Goal: Transaction & Acquisition: Purchase product/service

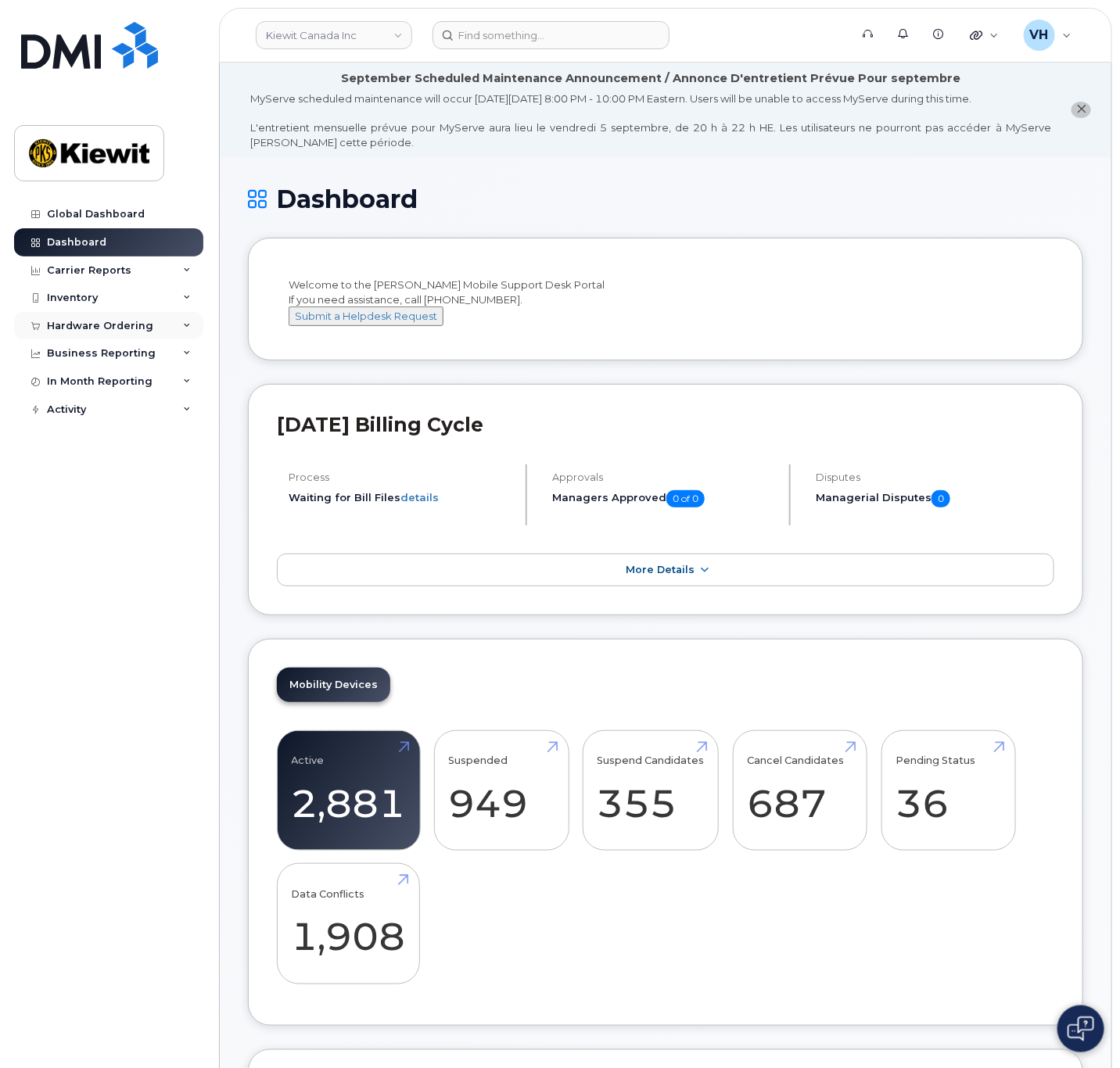
click at [101, 314] on div "Hardware Ordering" at bounding box center [109, 325] width 190 height 28
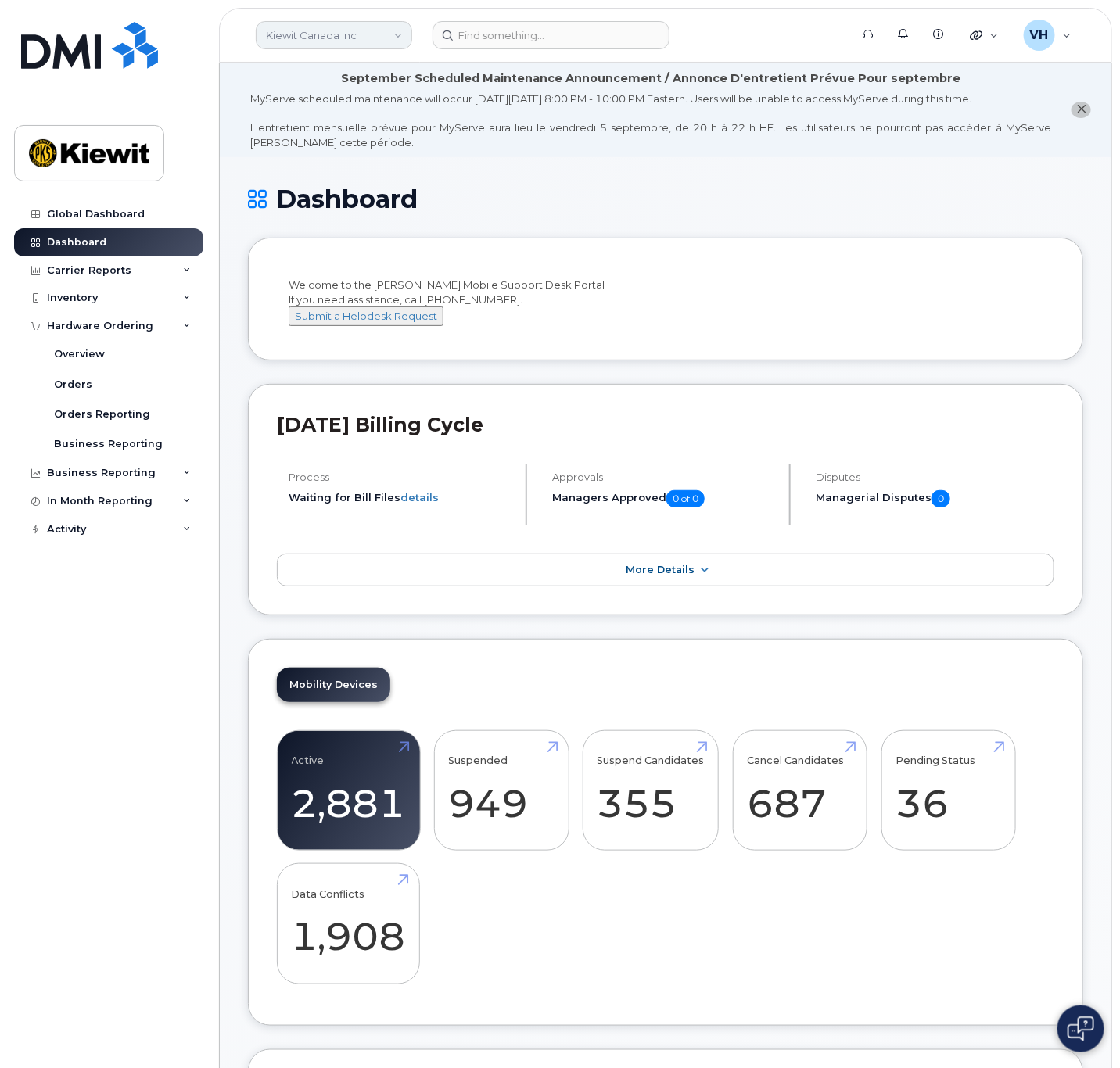
click at [373, 26] on link "Kiewit Canada Inc" at bounding box center [334, 35] width 156 height 28
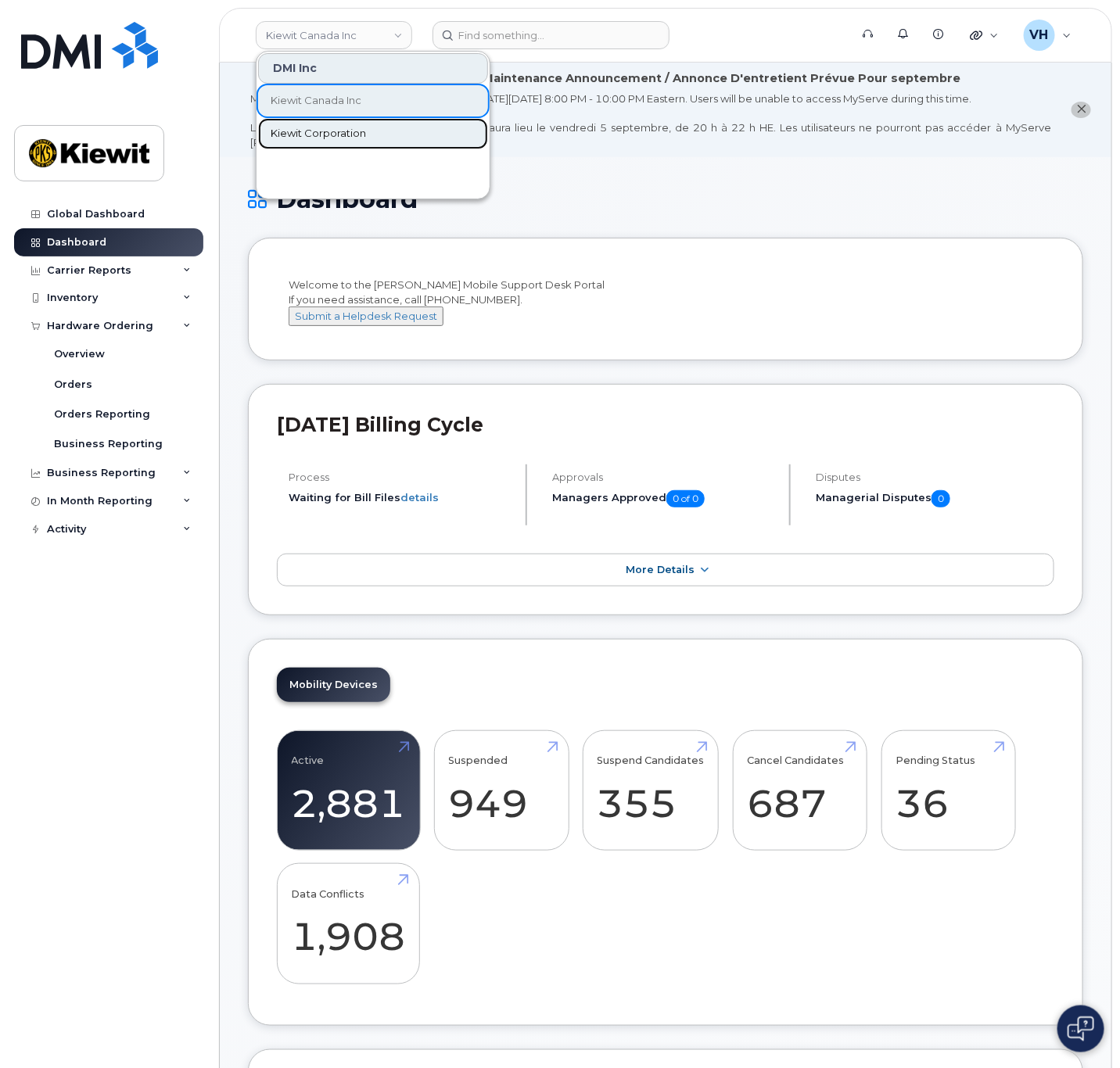
click at [314, 134] on span "Kiewit Corporation" at bounding box center [318, 133] width 95 height 15
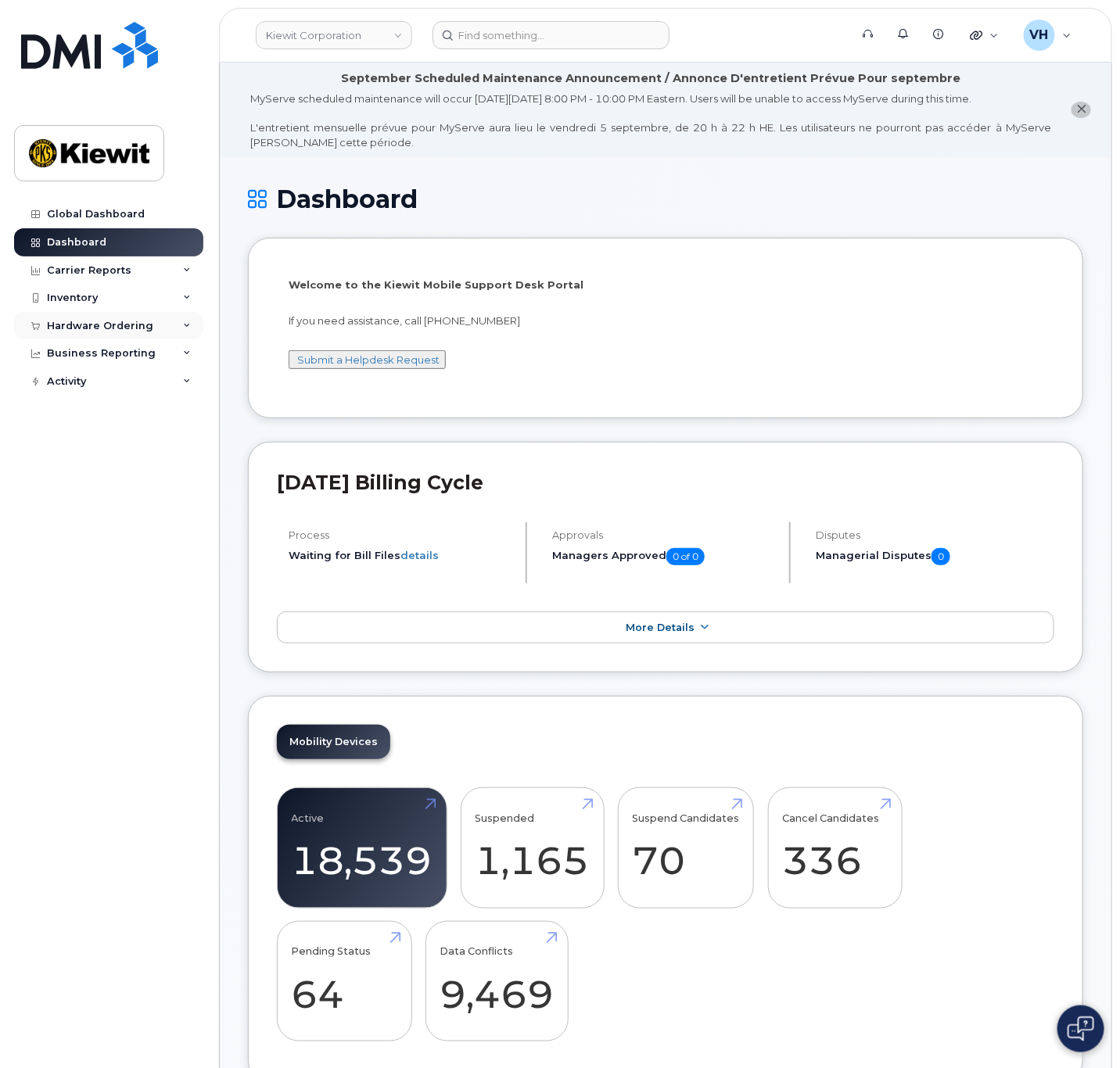
click at [84, 330] on div "Hardware Ordering" at bounding box center [100, 326] width 106 height 13
click at [100, 388] on link "Orders" at bounding box center [122, 384] width 162 height 30
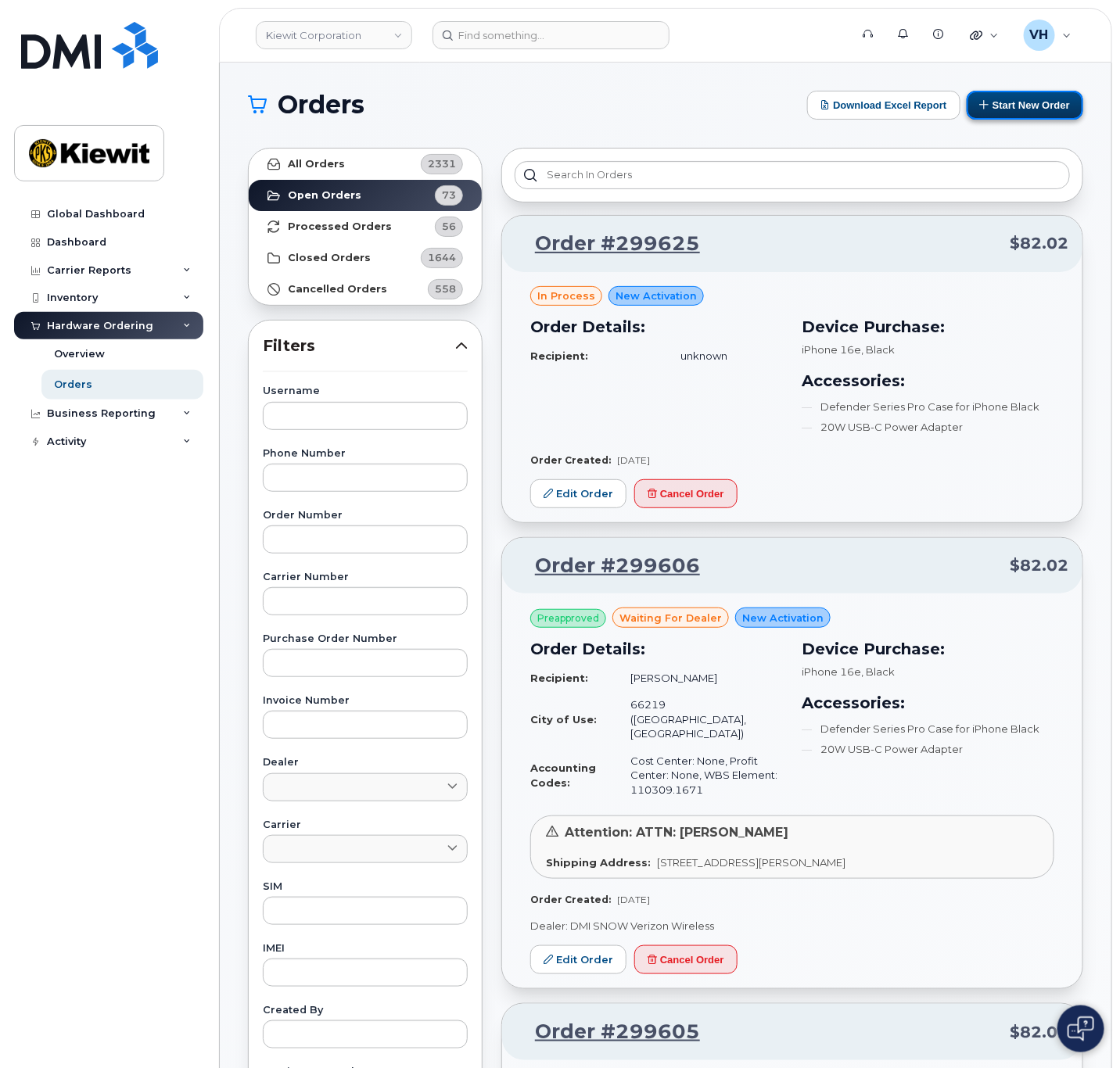
click at [1047, 102] on button "Start New Order" at bounding box center [1025, 105] width 117 height 29
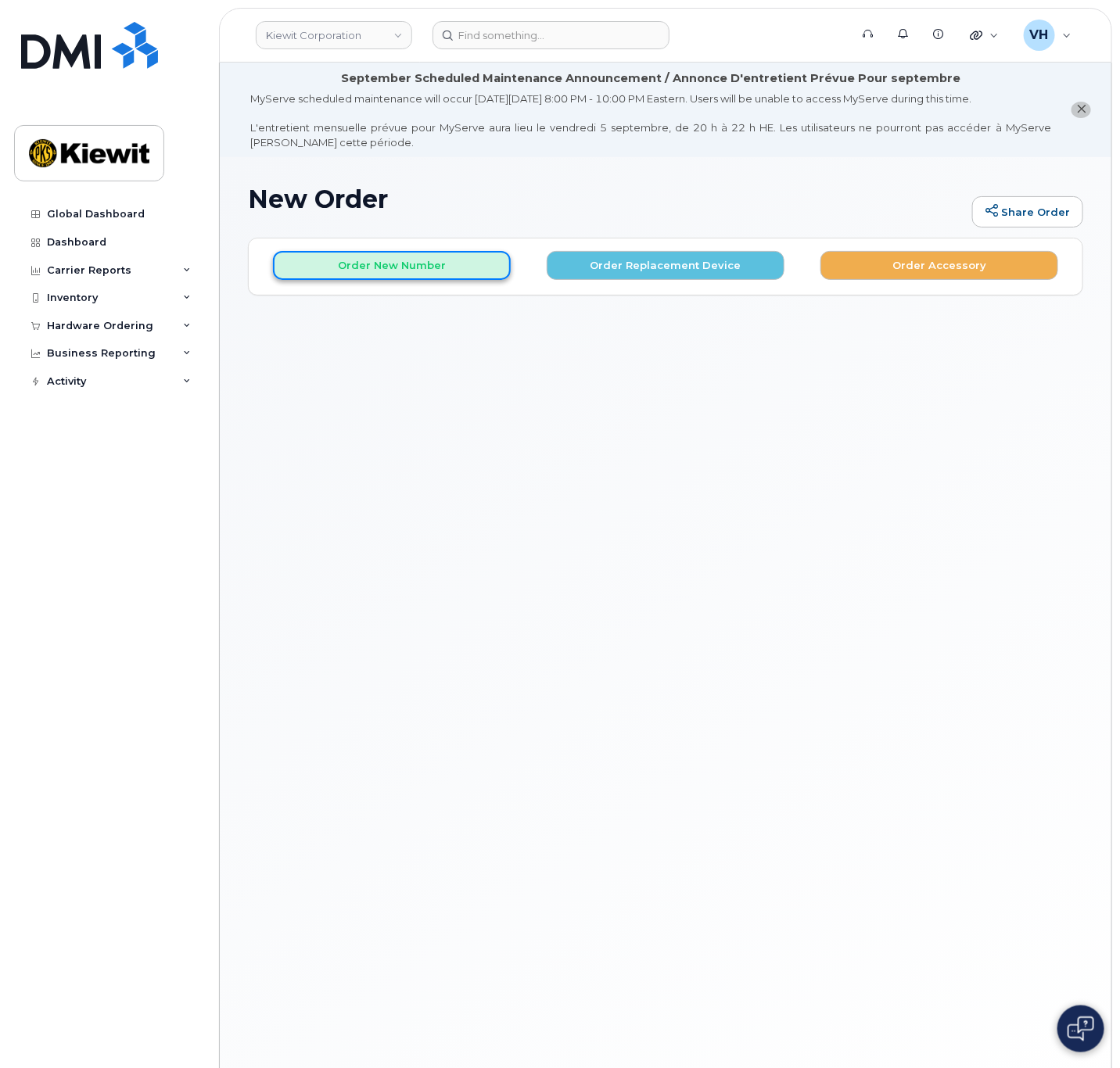
click at [438, 260] on button "Order New Number" at bounding box center [392, 265] width 238 height 29
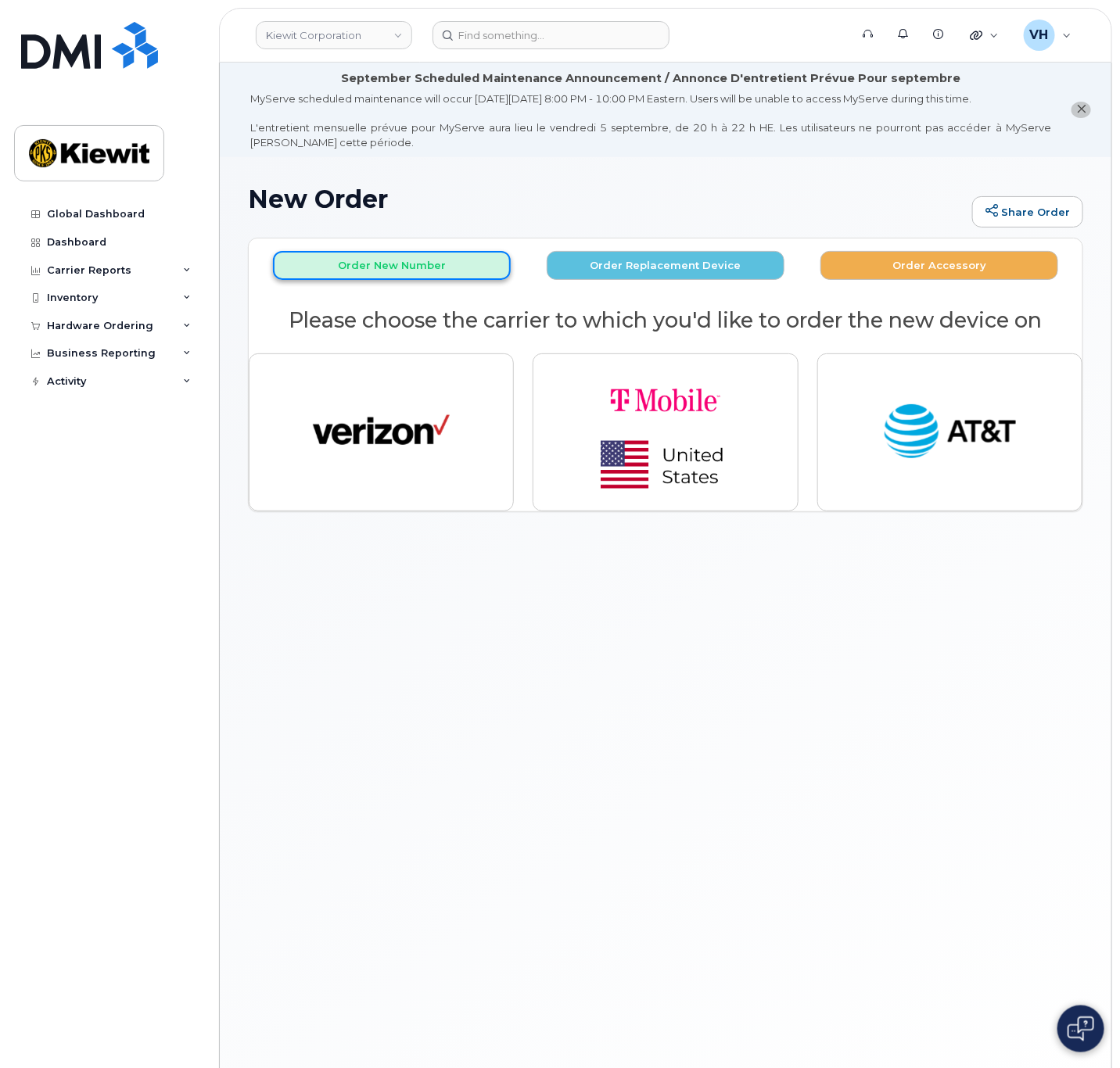
click at [364, 274] on button "Order New Number" at bounding box center [392, 265] width 238 height 29
click at [352, 269] on button "Order New Number" at bounding box center [392, 265] width 238 height 29
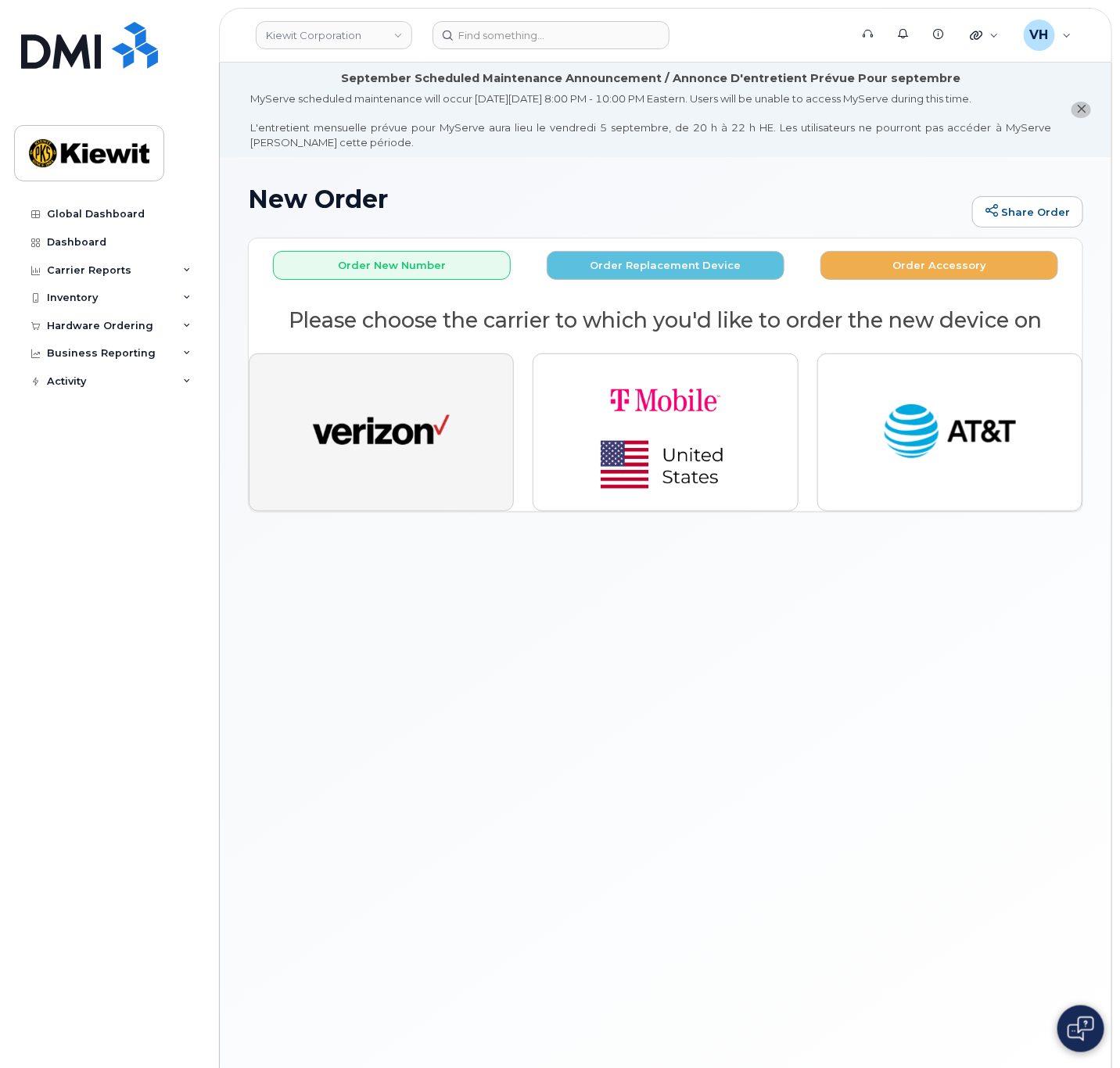
click at [384, 406] on img "button" at bounding box center [381, 432] width 137 height 70
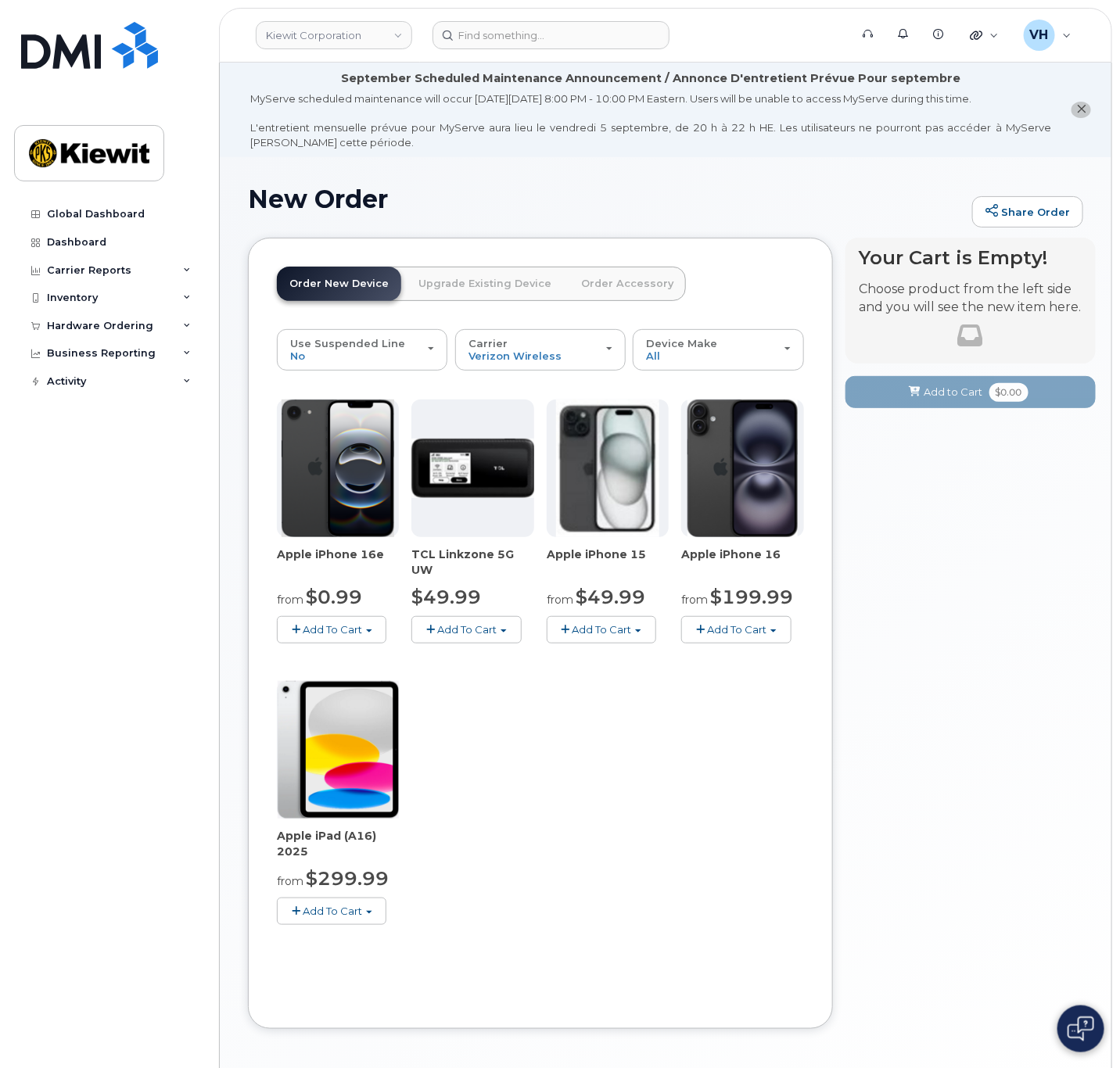
click at [343, 635] on button "Add To Cart" at bounding box center [331, 630] width 110 height 27
click at [340, 656] on link "$0.99 - 2 Year Activation (128GB)" at bounding box center [382, 659] width 202 height 20
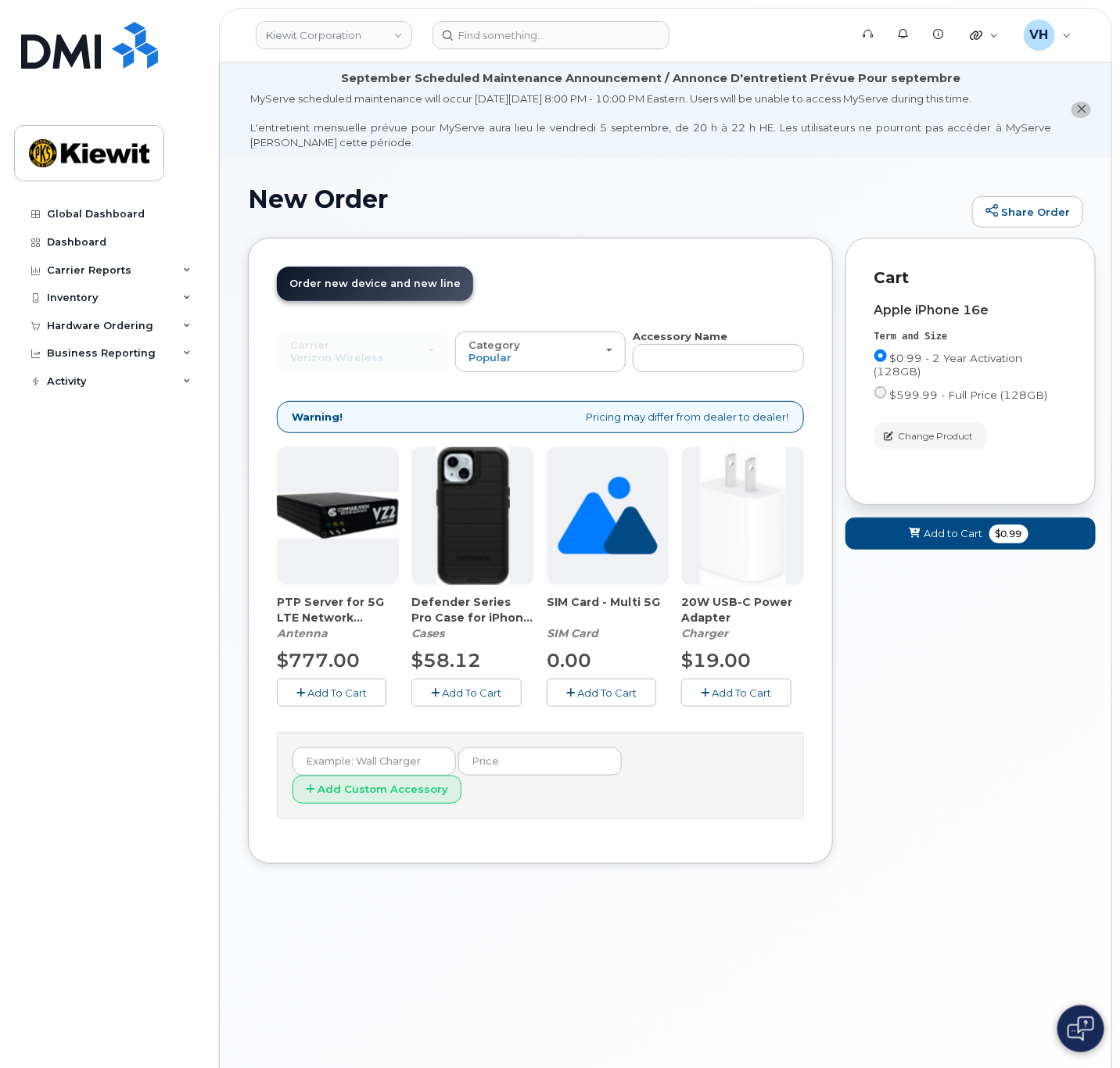
drag, startPoint x: 472, startPoint y: 686, endPoint x: 717, endPoint y: 690, distance: 245.0
click at [473, 686] on span "Add To Cart" at bounding box center [472, 693] width 59 height 13
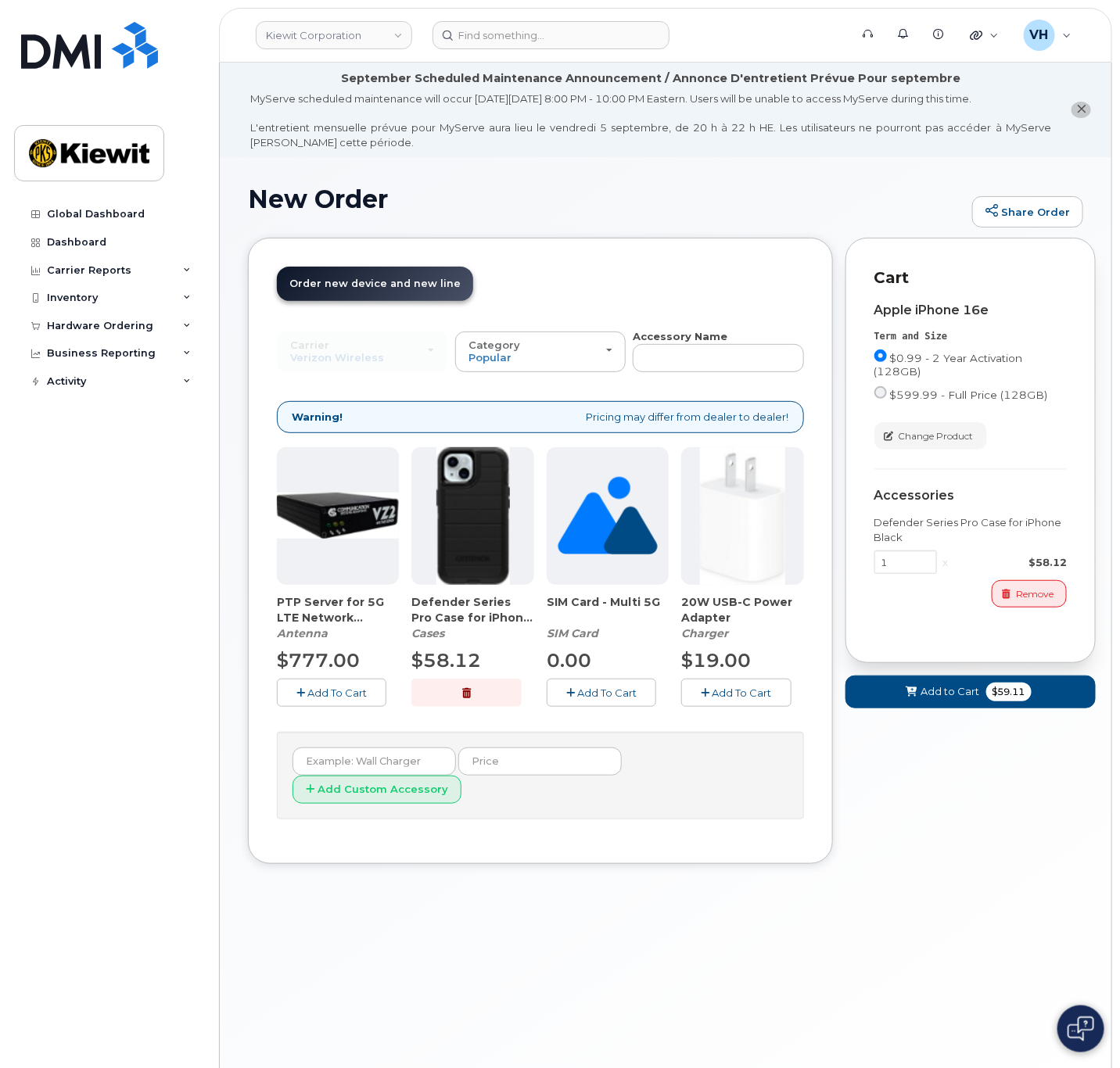
click at [781, 690] on button "Add To Cart" at bounding box center [736, 693] width 110 height 27
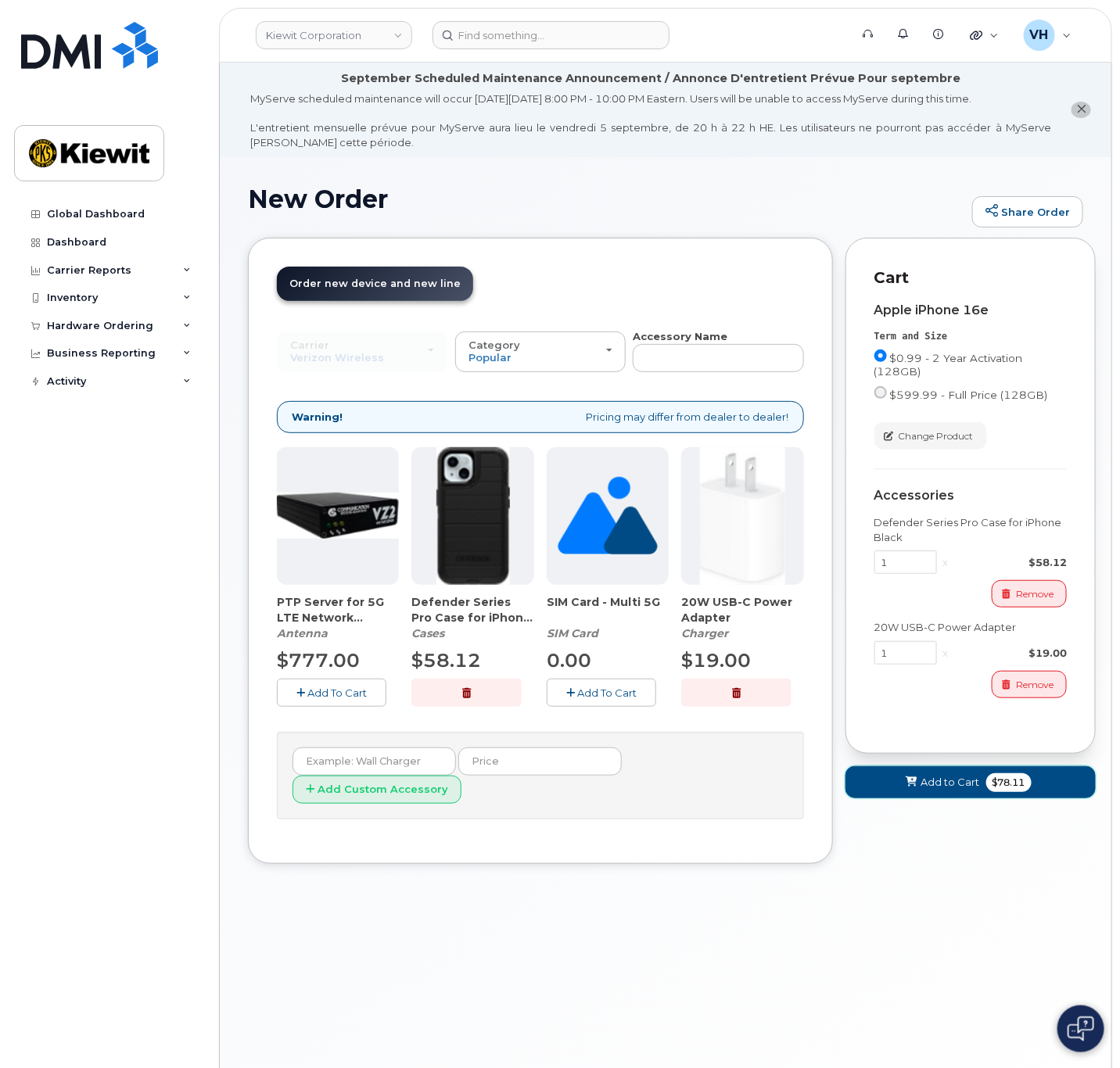
click at [970, 784] on span "Add to Cart" at bounding box center [950, 782] width 58 height 15
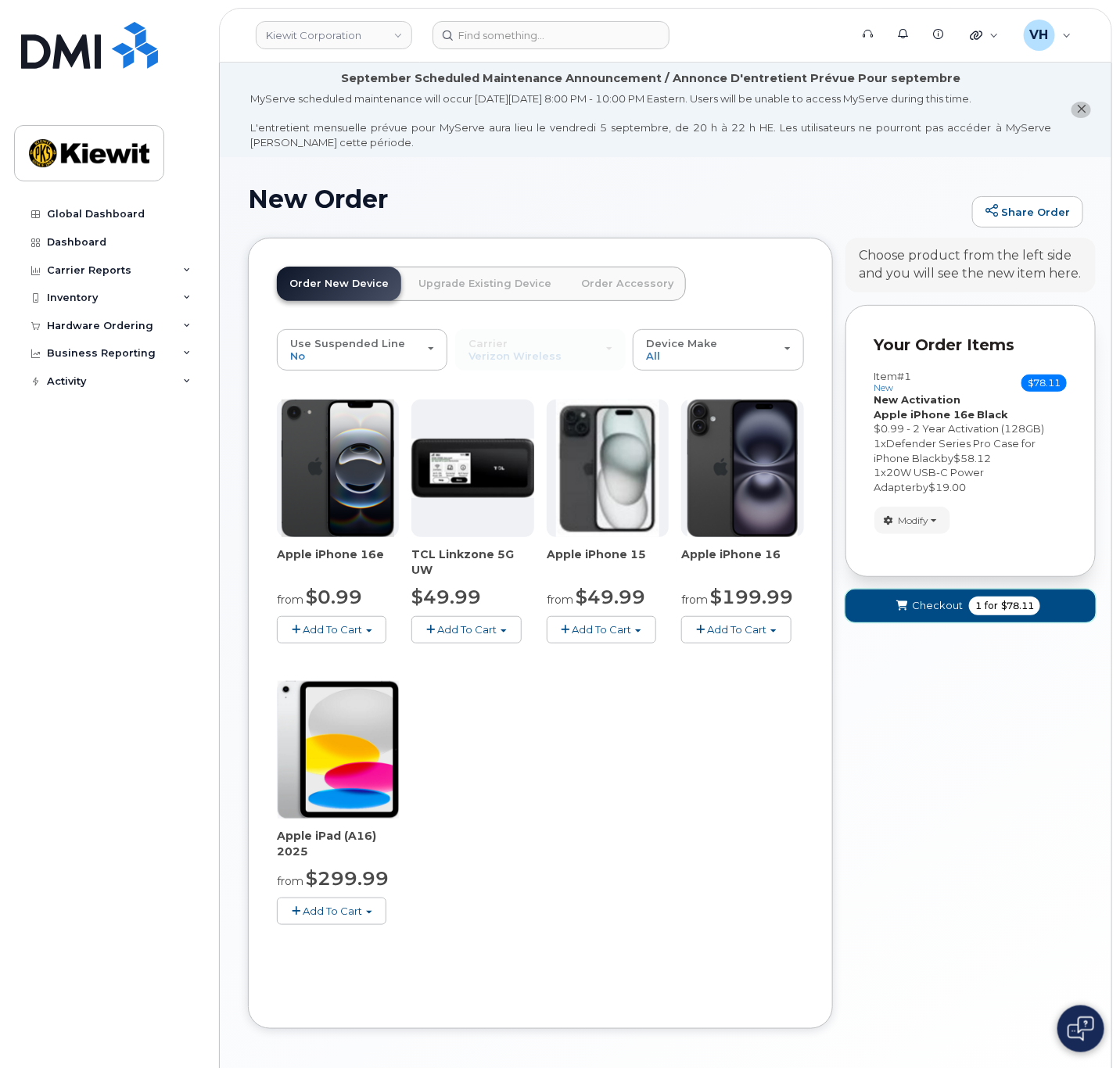
click at [1043, 607] on button "Checkout 1 for $78.11" at bounding box center [970, 605] width 251 height 32
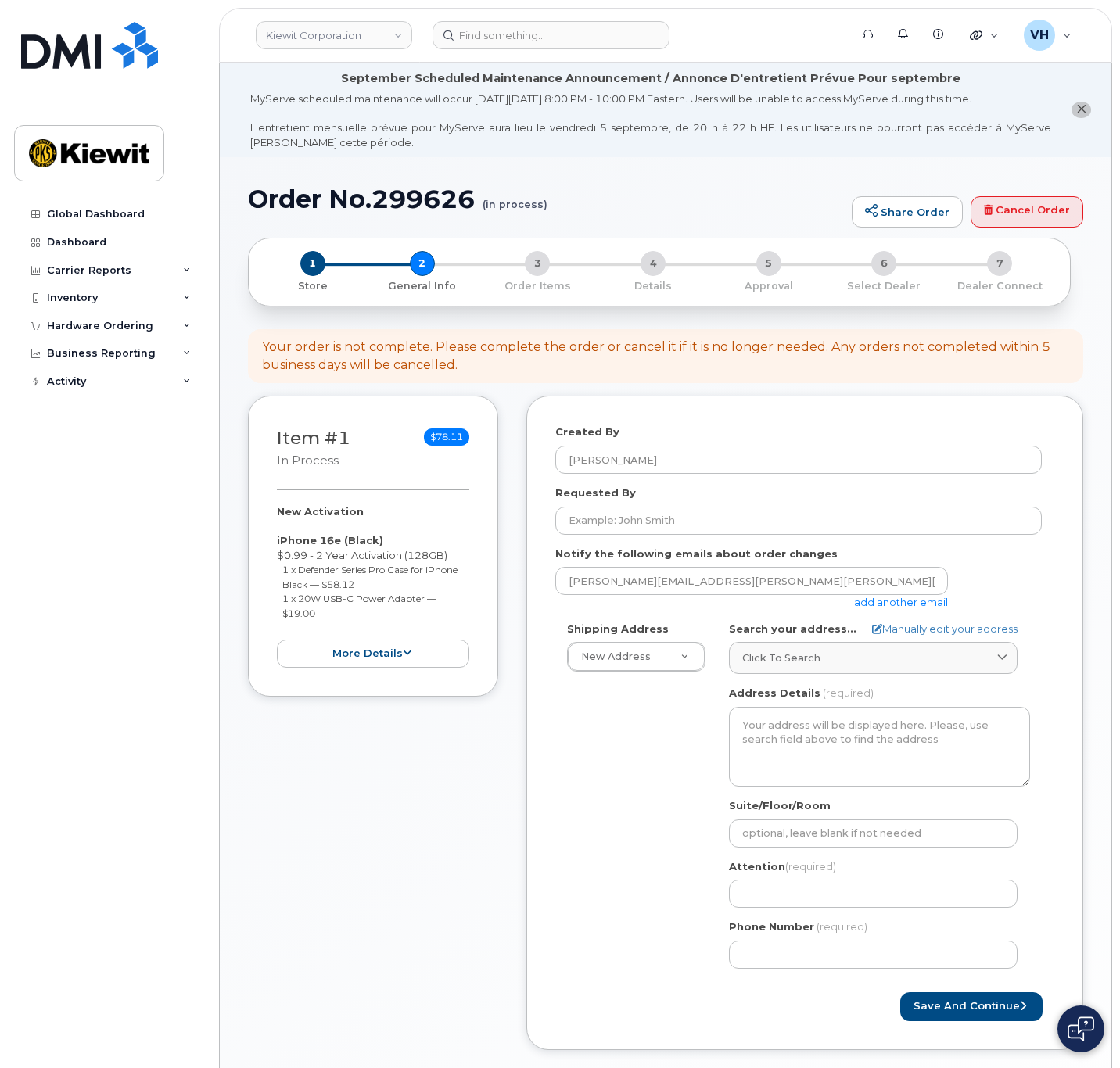
select select
click at [887, 613] on form "Created By Valerie Henderson Requested By Notify the following emails about ord…" at bounding box center [804, 722] width 498 height 596
click at [889, 605] on link "add another email" at bounding box center [901, 602] width 93 height 13
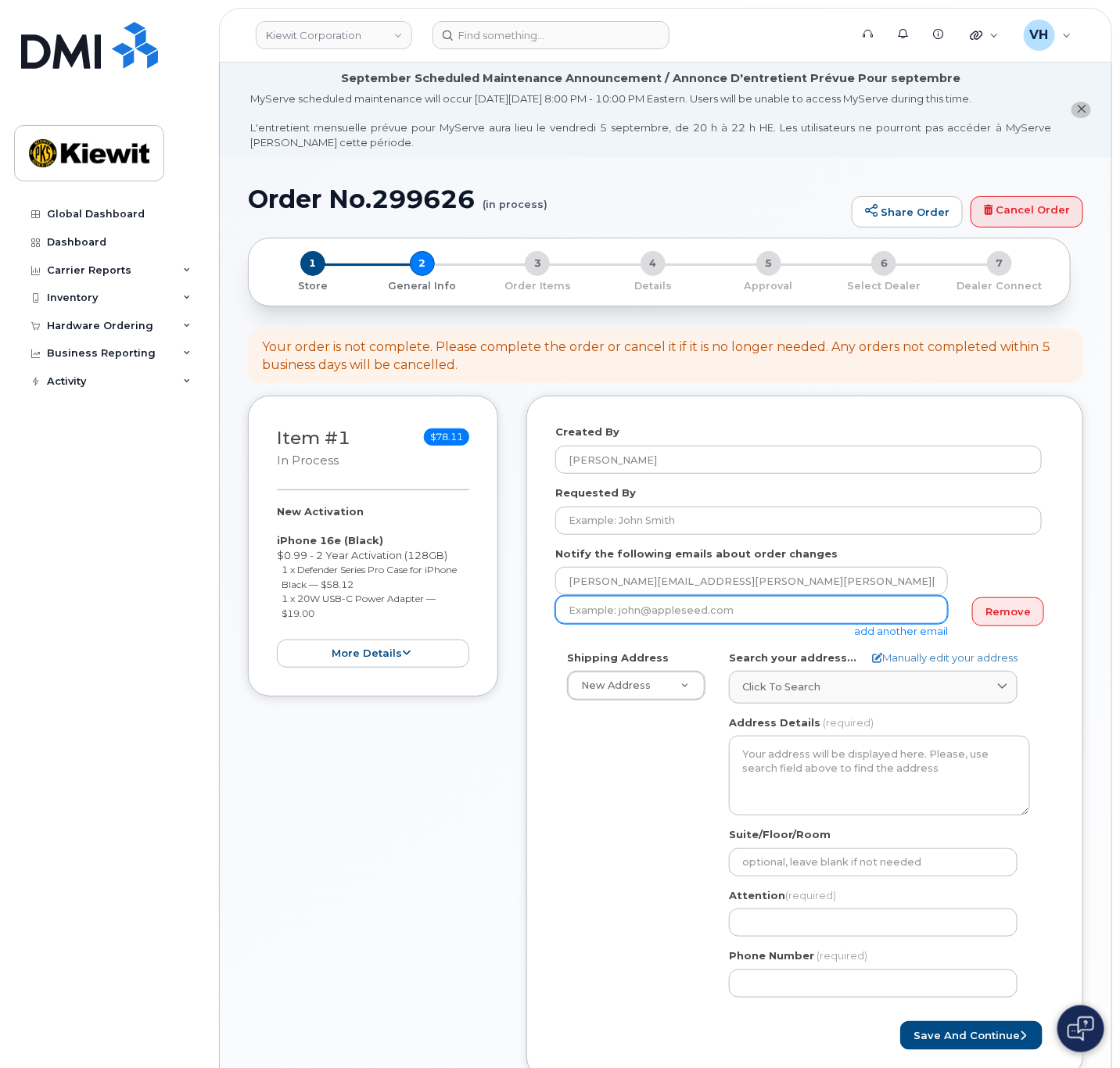
click at [801, 606] on input "email" at bounding box center [751, 609] width 392 height 28
paste input "Andre.Marques@kiewit.com"
type input "Andre.Marques@kiewit.com"
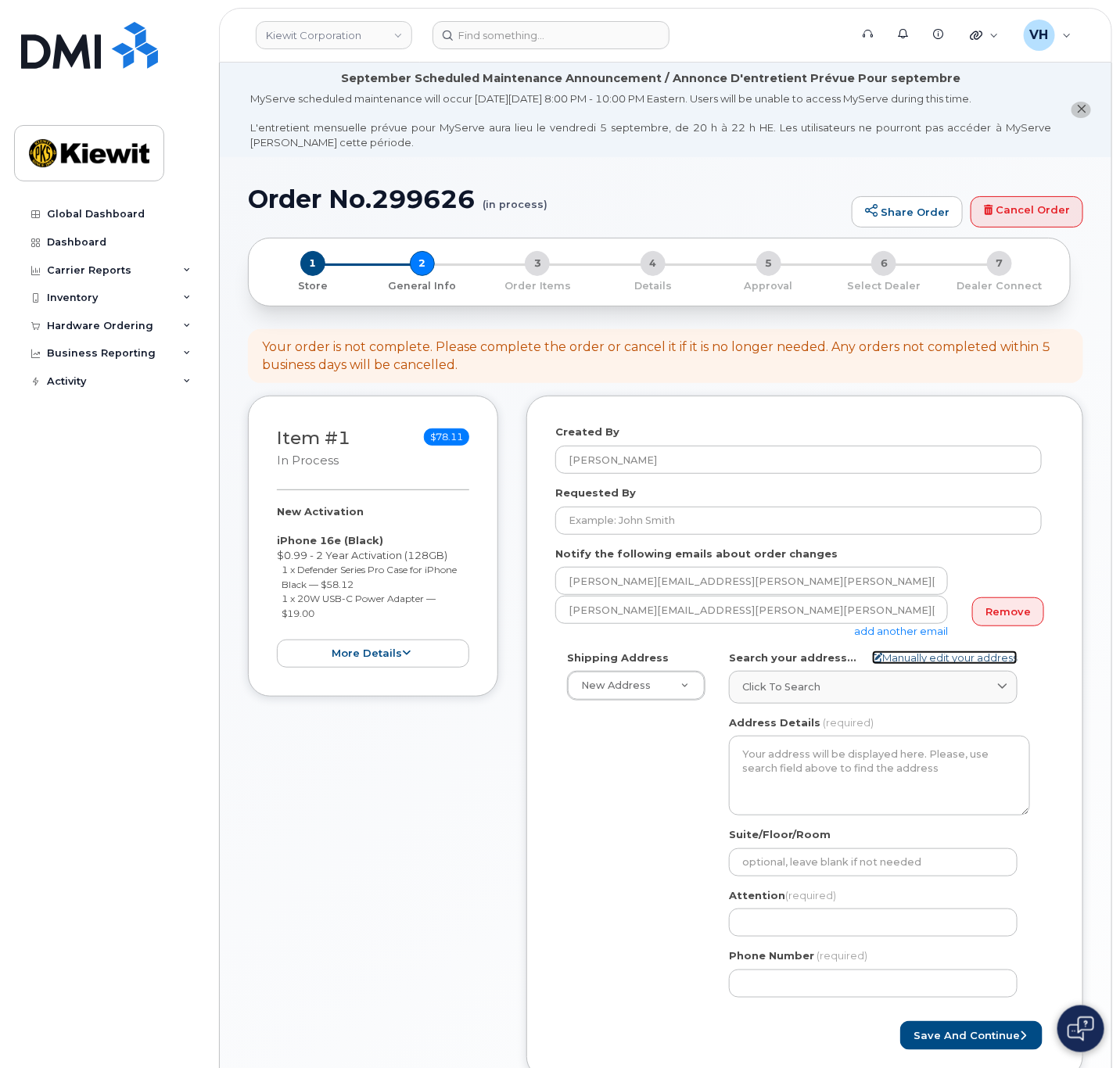
click at [910, 657] on link "Manually edit your address" at bounding box center [945, 658] width 146 height 15
select select
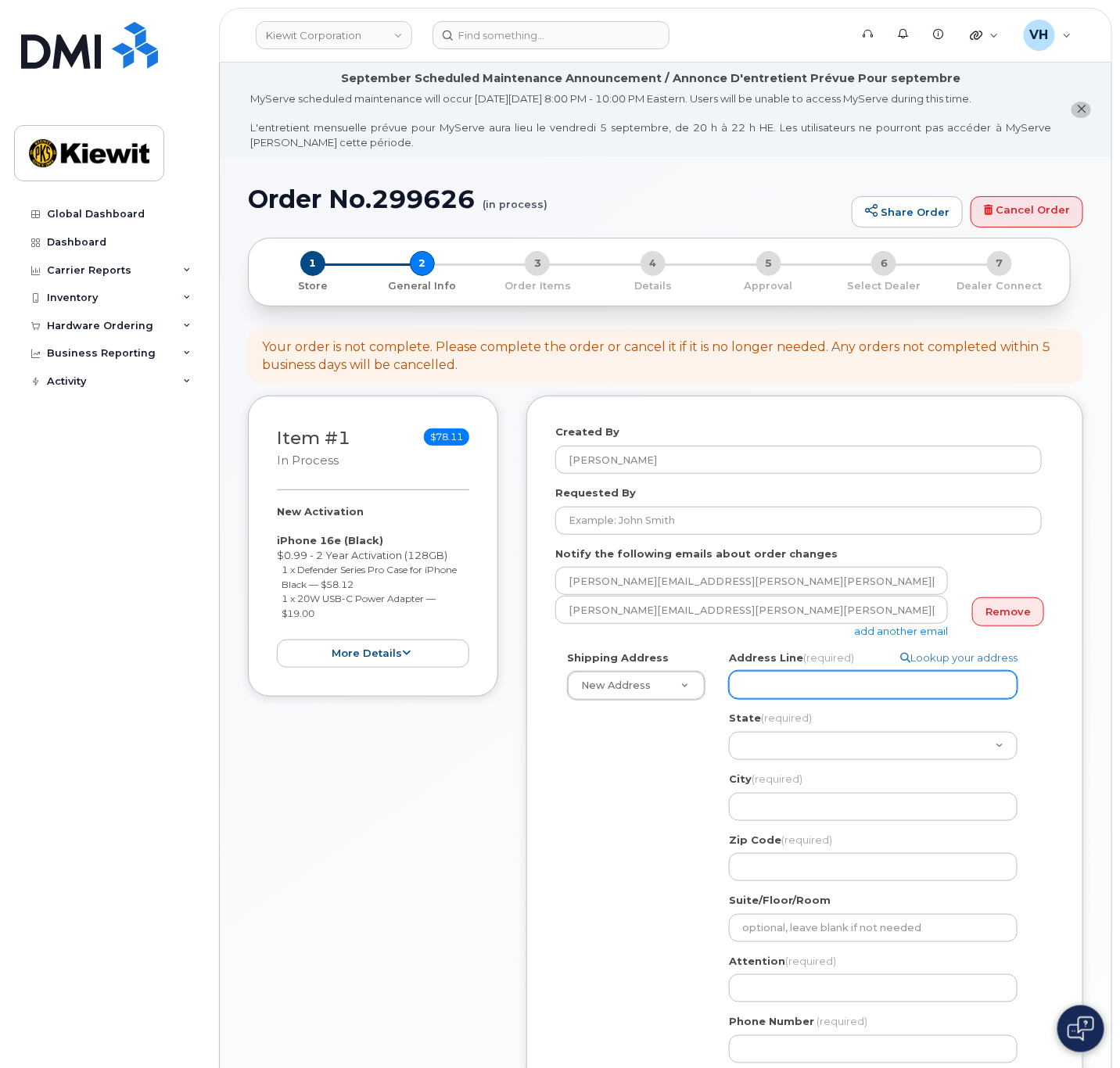
click at [861, 687] on input "Address Line (required)" at bounding box center [872, 684] width 288 height 28
paste input "10055 Trainstation Cir"
type input "10055 Trainstation Cir"
select select
type input "10055 Trainstation Cir"
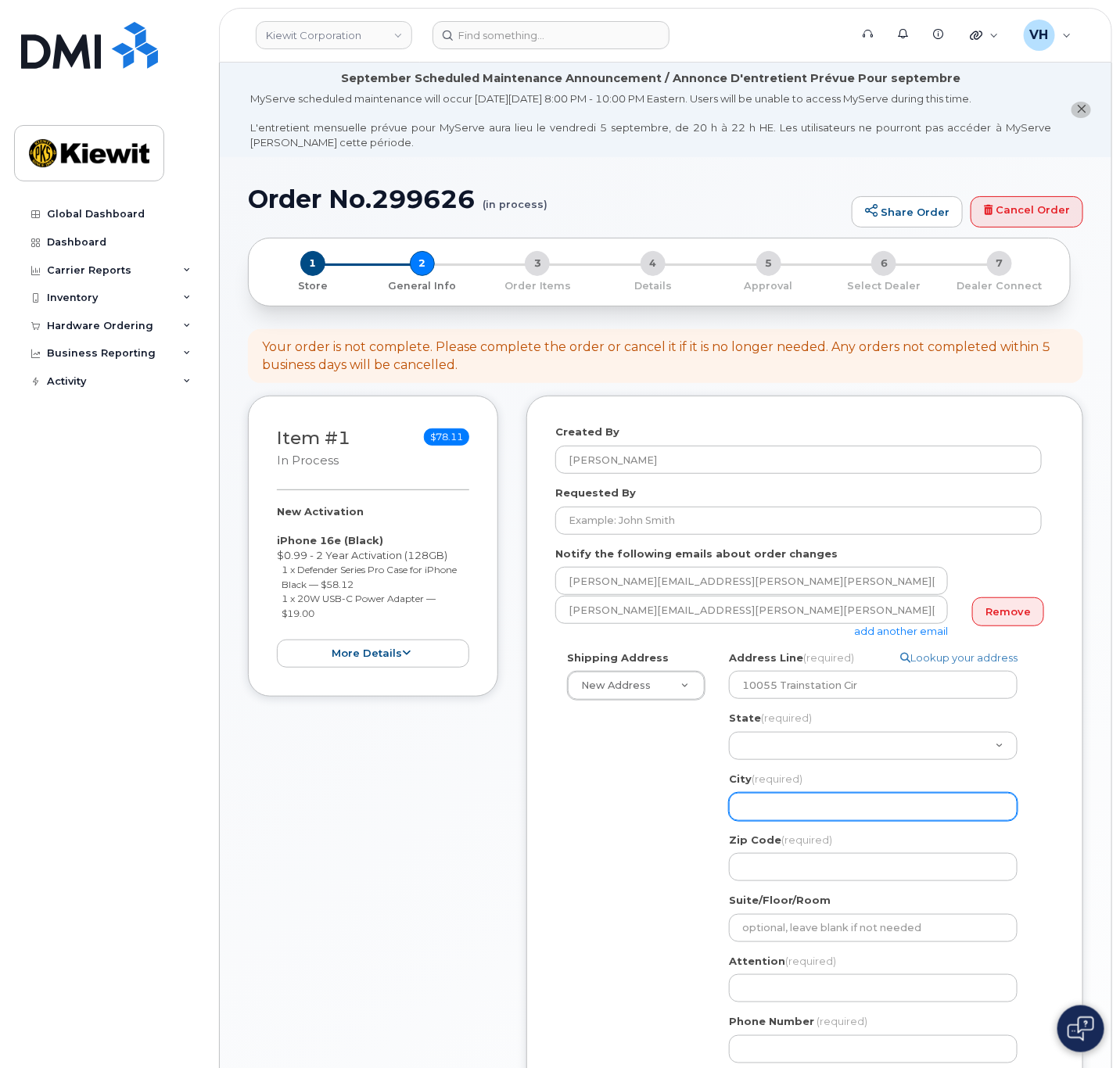
click at [789, 792] on div "City (required) 10055 Trainstation Cir, USA" at bounding box center [878, 796] width 301 height 49
click at [790, 801] on input "City (required)" at bounding box center [872, 807] width 288 height 28
paste input "Lone Tree"
select select
type input "Lone Tree"
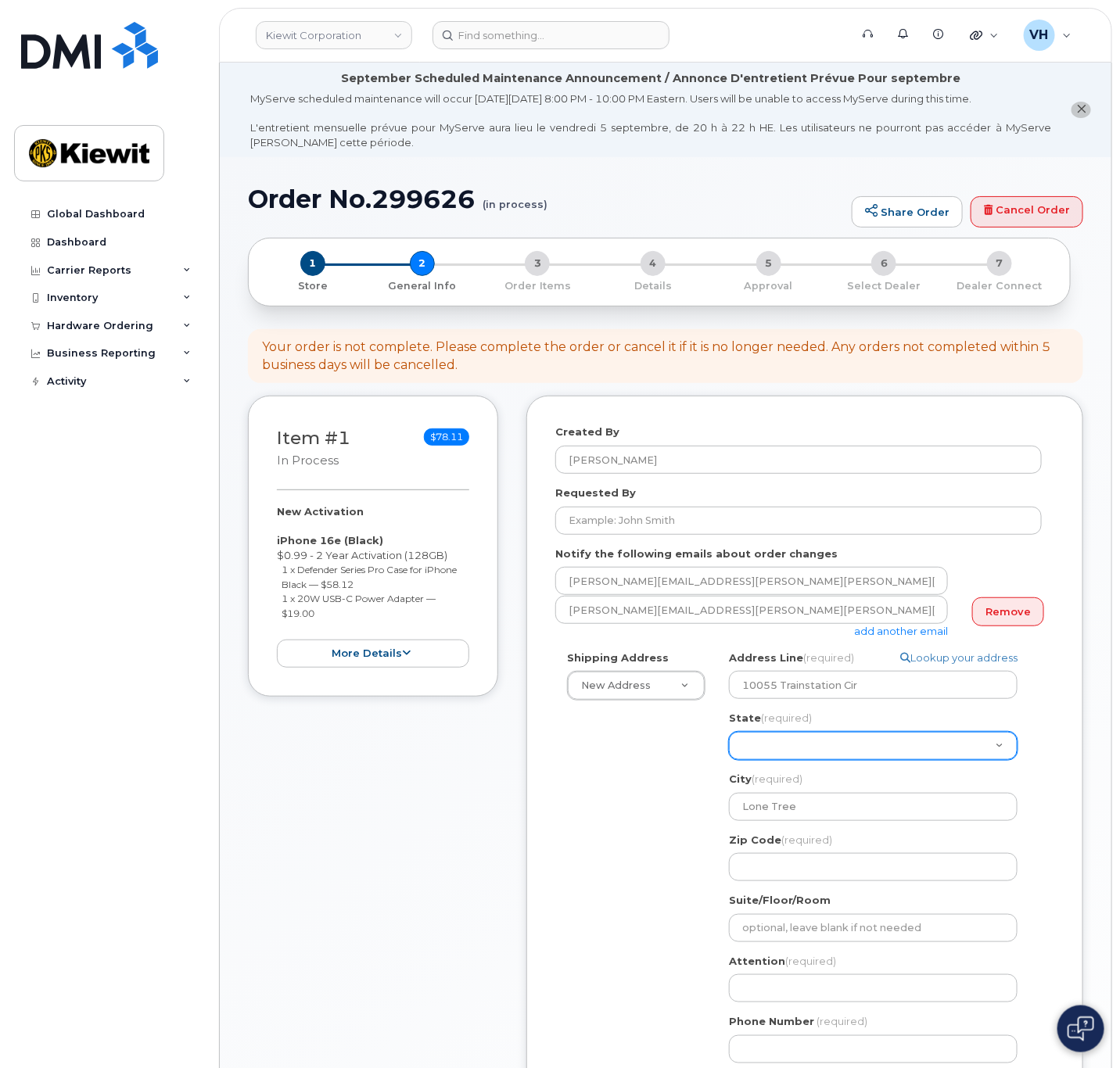
click at [786, 753] on select "Alabama Alaska American Samoa Arizona Arkansas California Colorado Connecticut …" at bounding box center [872, 746] width 288 height 28
select select "CO"
click at [728, 732] on select "Alabama Alaska American Samoa Arizona Arkansas California Colorado Connecticut …" at bounding box center [872, 746] width 288 height 28
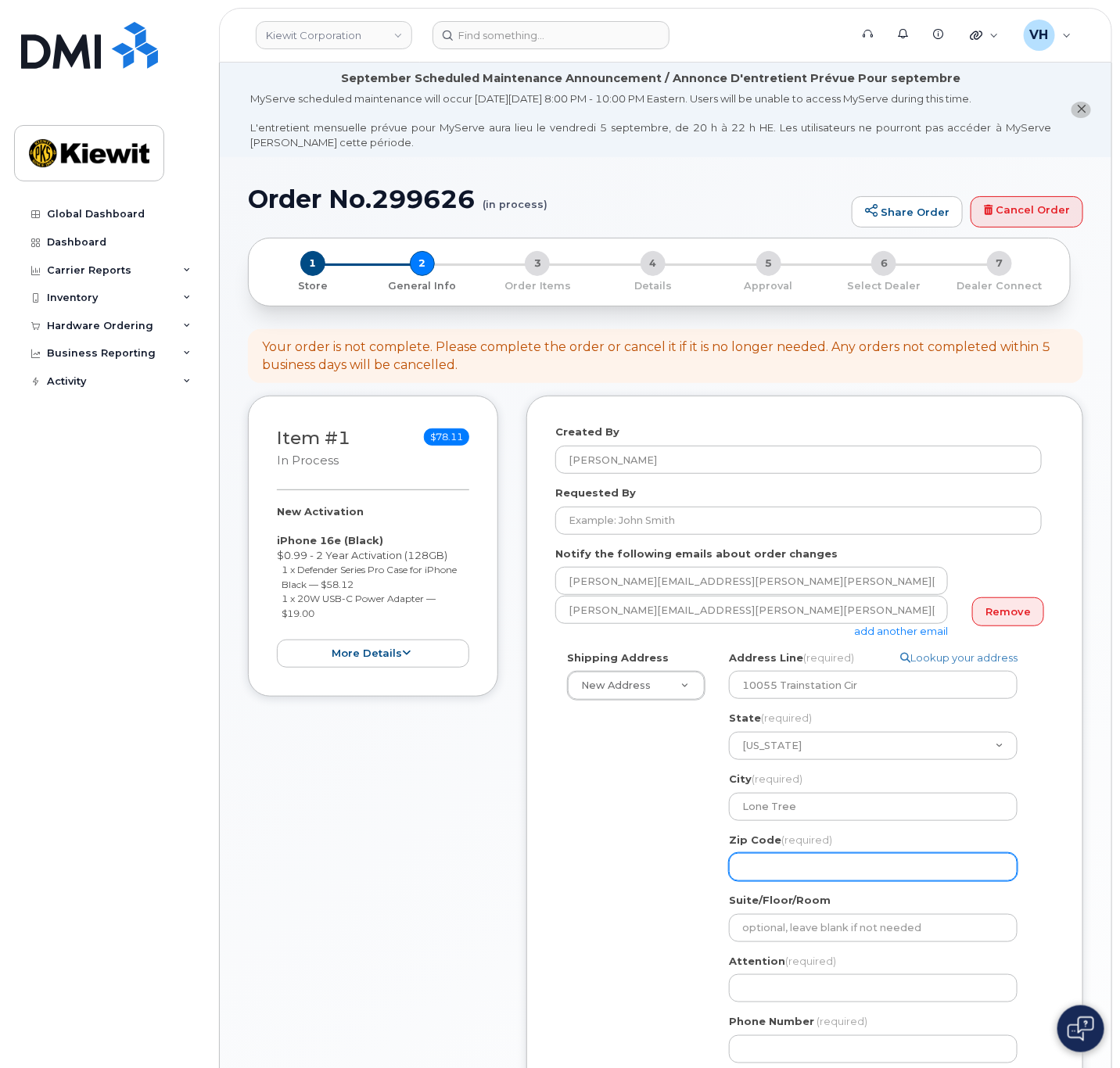
click at [805, 870] on input "Zip Code (required)" at bounding box center [872, 867] width 288 height 28
paste input "80124"
select select
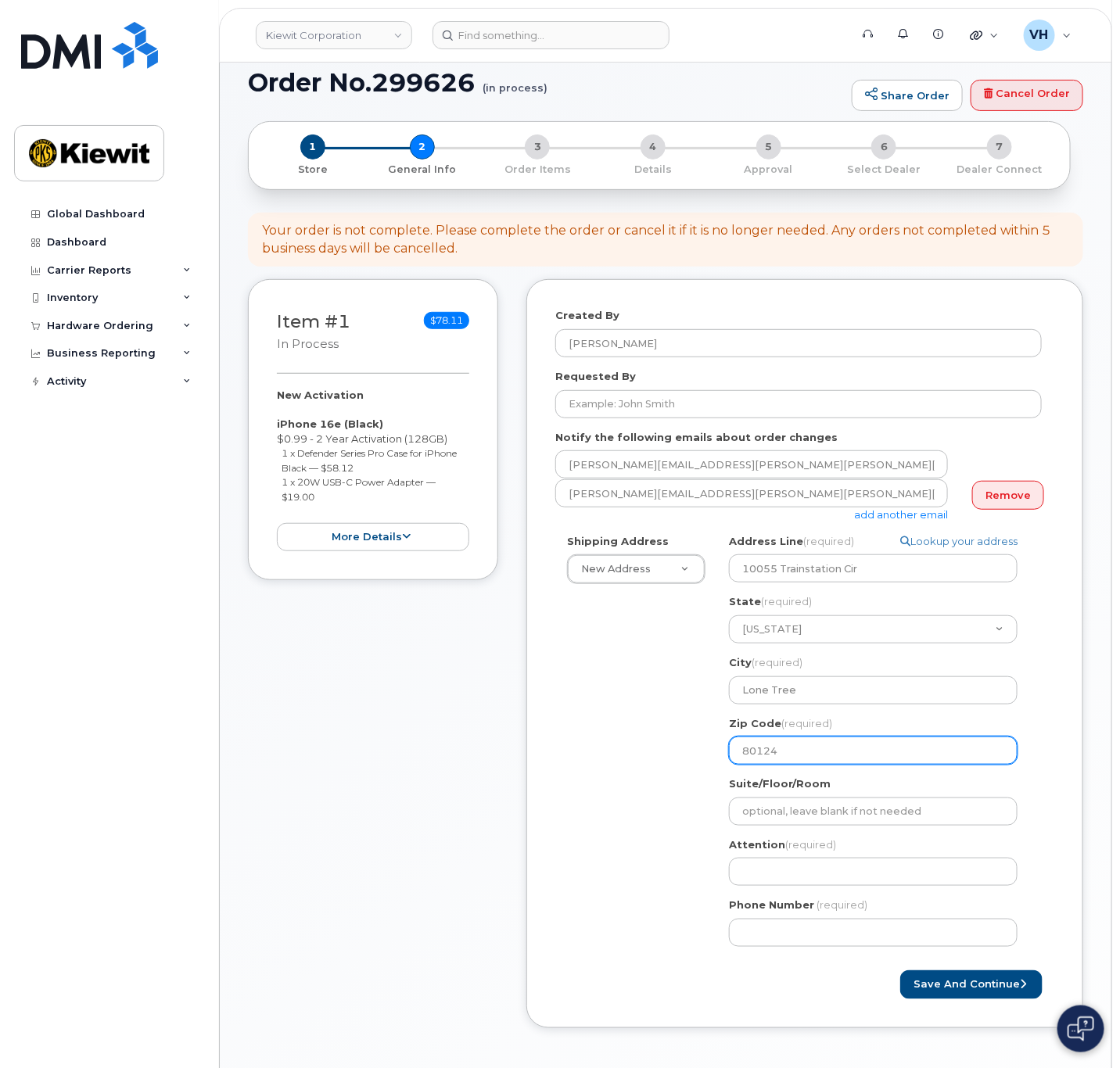
scroll to position [234, 0]
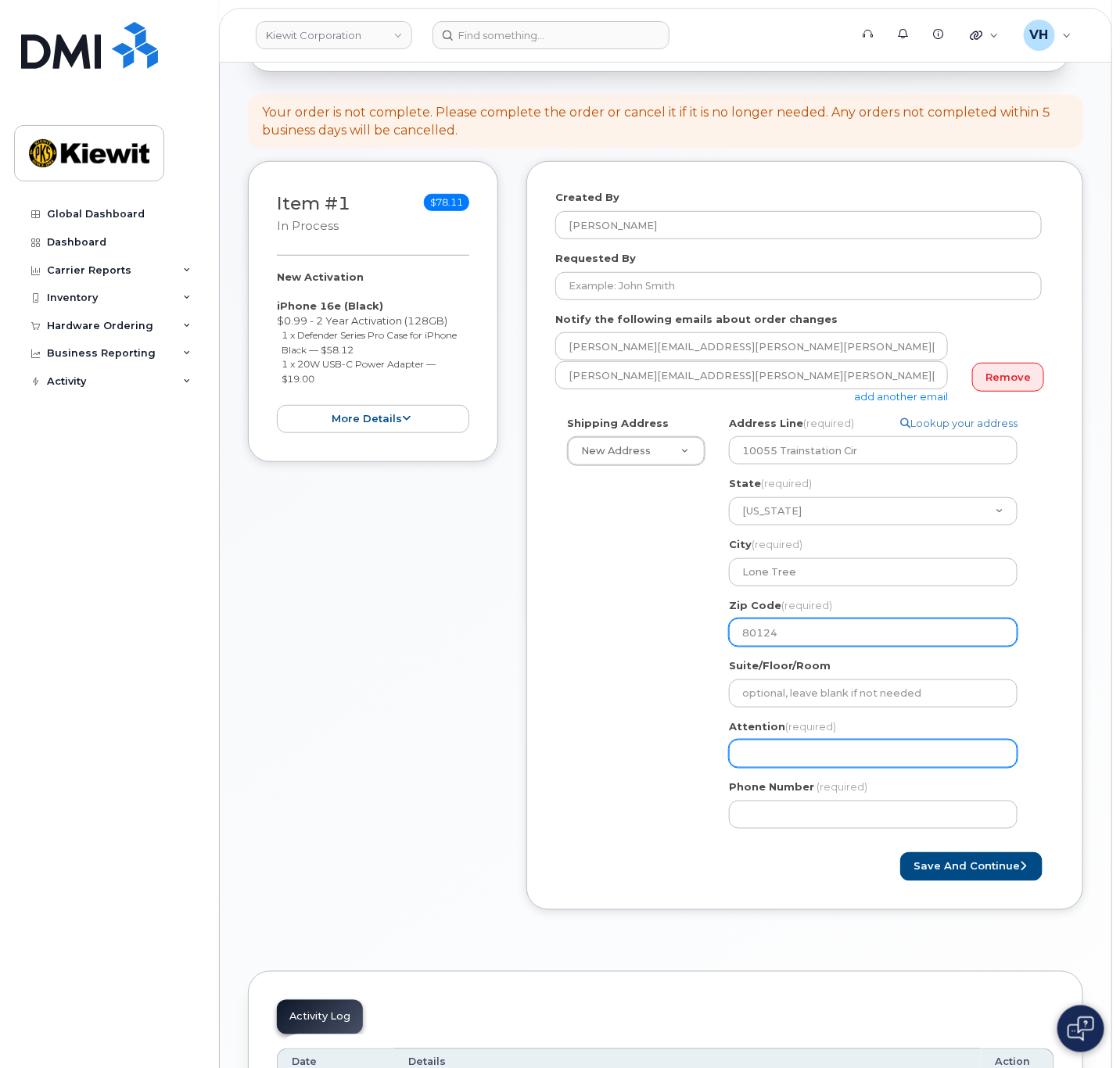
type input "80124"
click at [825, 765] on input "Attention (required)" at bounding box center [872, 754] width 288 height 28
paste input "Andre.Marques"
type input "Andre.Marques"
drag, startPoint x: 775, startPoint y: 753, endPoint x: 791, endPoint y: 751, distance: 16.1
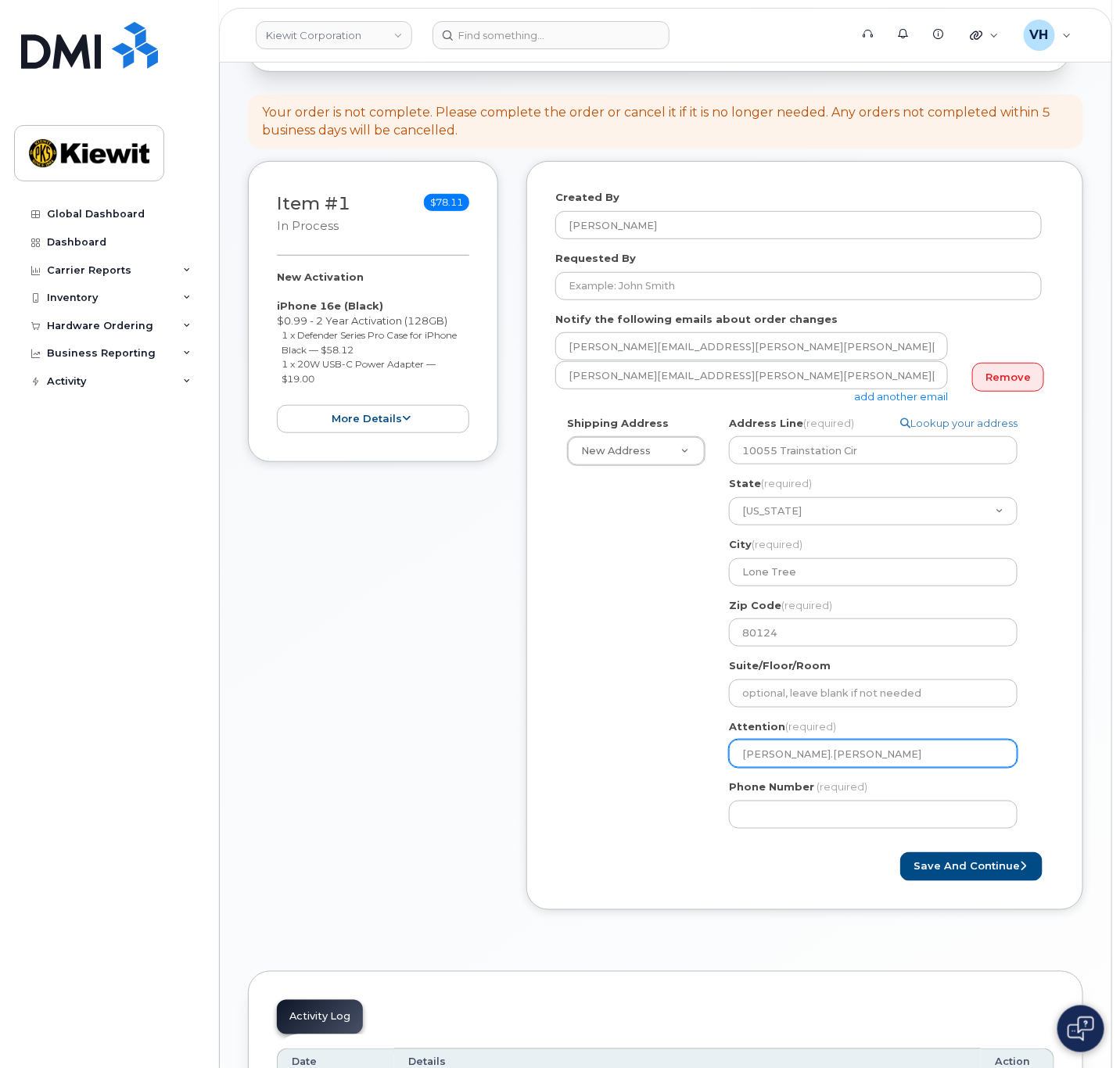
click at [775, 753] on input "Andre.Marques" at bounding box center [872, 754] width 288 height 28
select select
type input "AndreMarques"
select select
type input "Andre Marques"
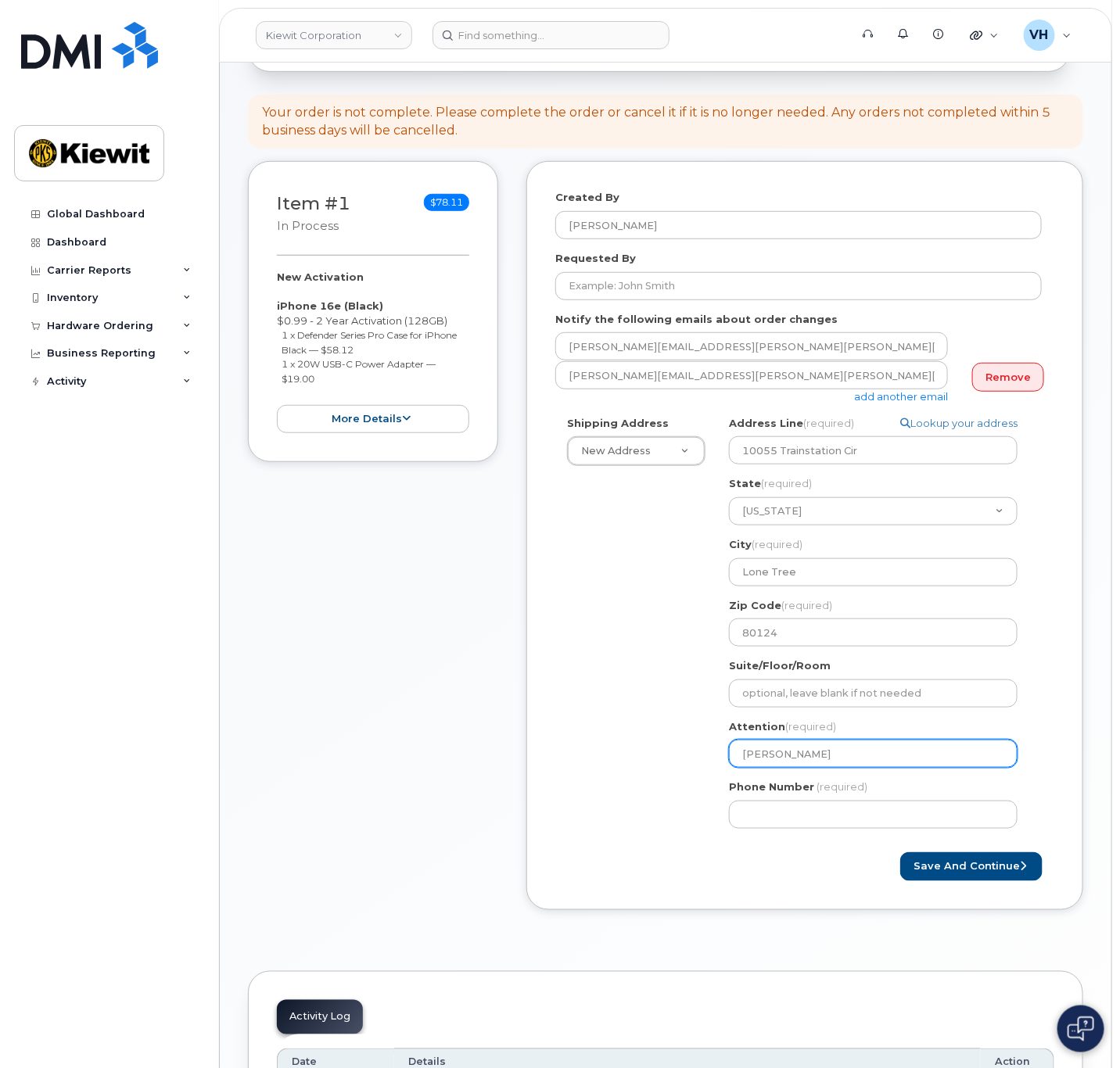
click at [890, 749] on input "Andre Marques" at bounding box center [872, 754] width 288 height 28
select select
click at [909, 741] on input "Andre Marques," at bounding box center [872, 754] width 288 height 28
click at [900, 753] on input "Andre Marques," at bounding box center [872, 754] width 288 height 28
paste input "Antonio.Graham-"
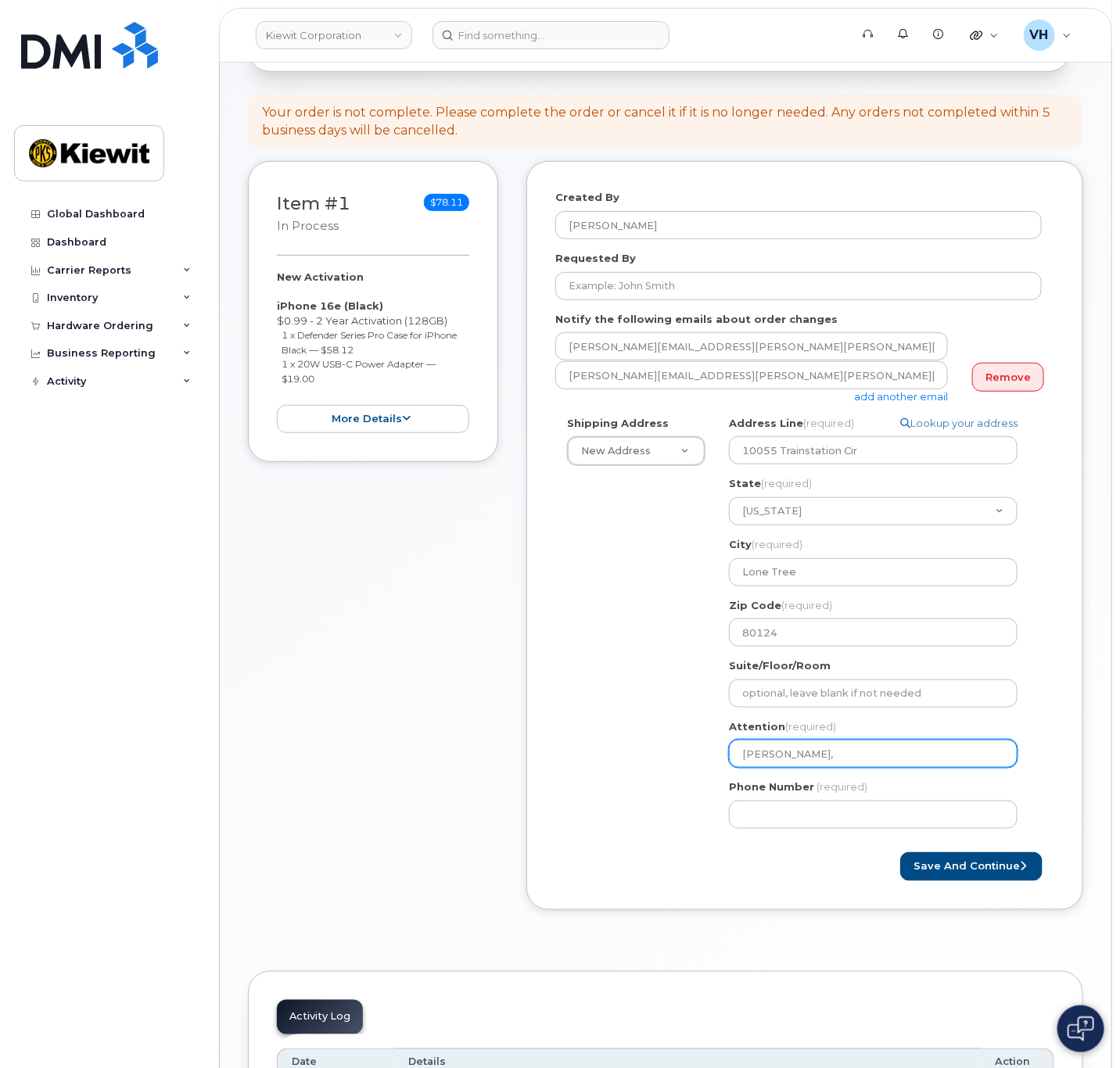
type input "Andre Marques, Antonio.Graham-"
click at [873, 753] on input "Andre Marques, Antonio.Graham-" at bounding box center [872, 754] width 288 height 28
click at [946, 755] on input "Andre Marques, Antonio.Graham-" at bounding box center [872, 754] width 288 height 28
select select
type input "Andre Marques, Antonio.Graham"
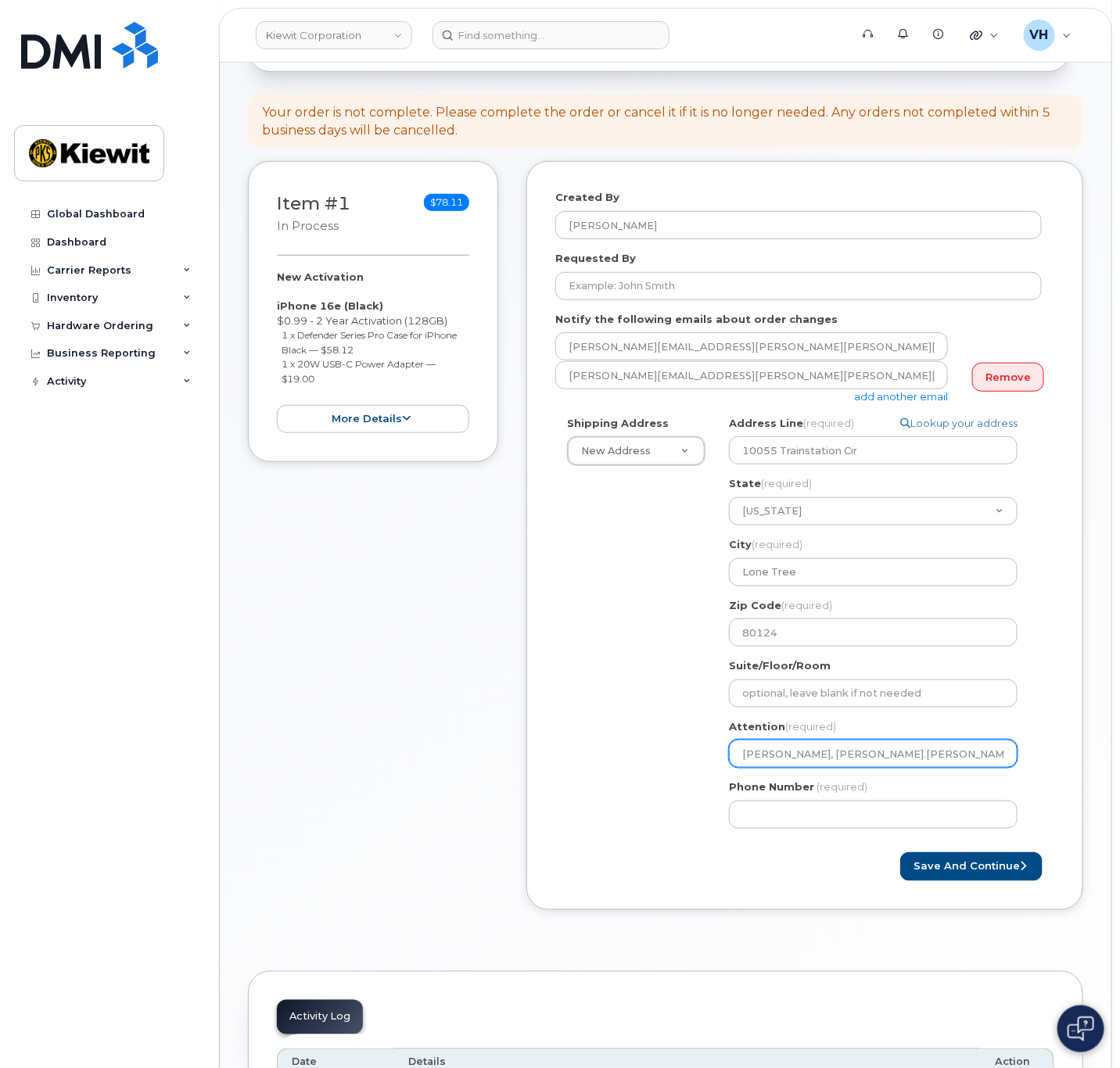
drag, startPoint x: 870, startPoint y: 752, endPoint x: 882, endPoint y: 755, distance: 12.4
click at [870, 753] on input "Andre Marques, Antonio.Graham" at bounding box center [872, 754] width 288 height 28
select select
type input "Andre Marques, AntonioGraham"
select select
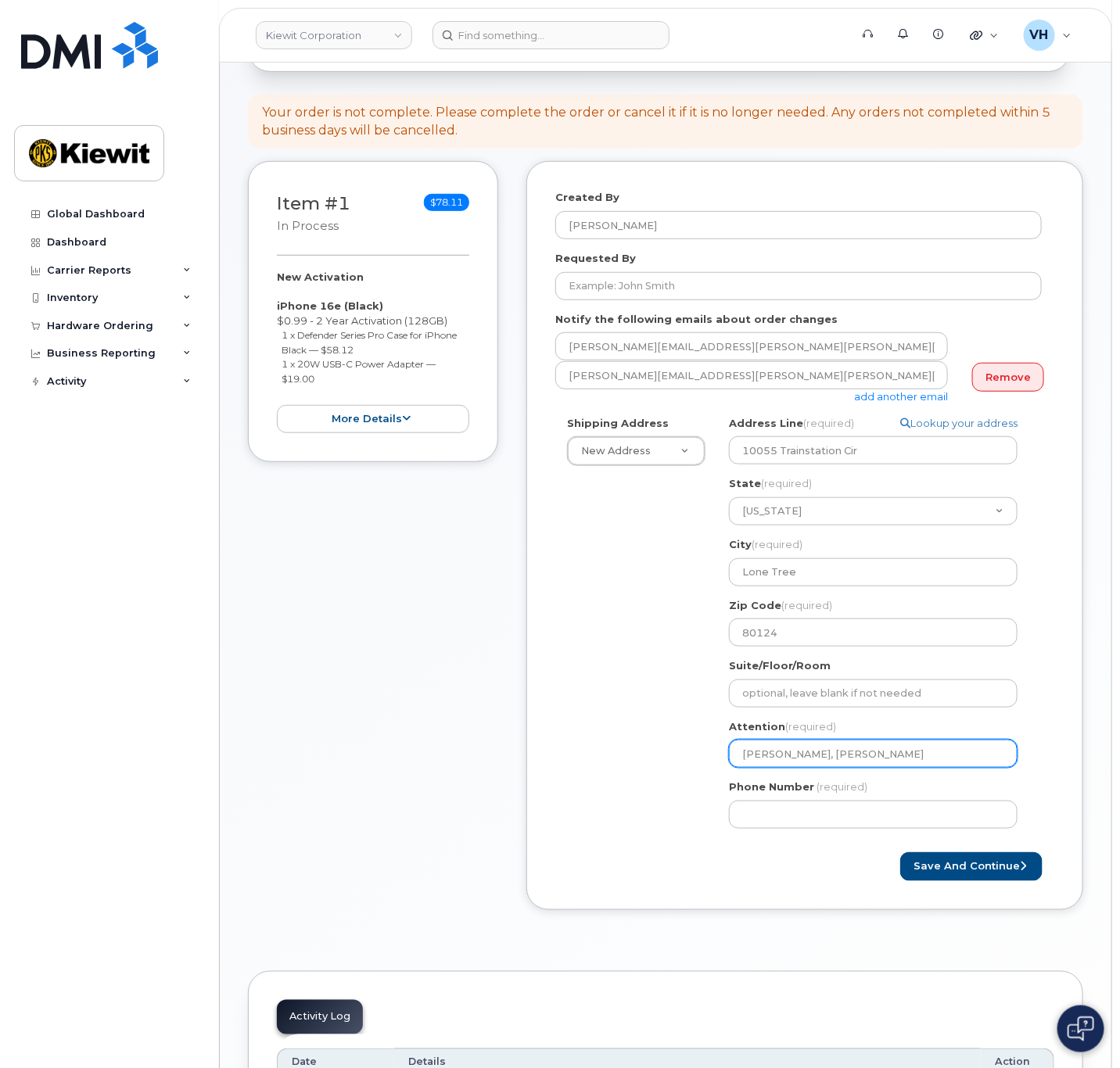
type input "[PERSON_NAME], [PERSON_NAME]"
click at [892, 791] on div "Phone Number (required)" at bounding box center [878, 804] width 301 height 49
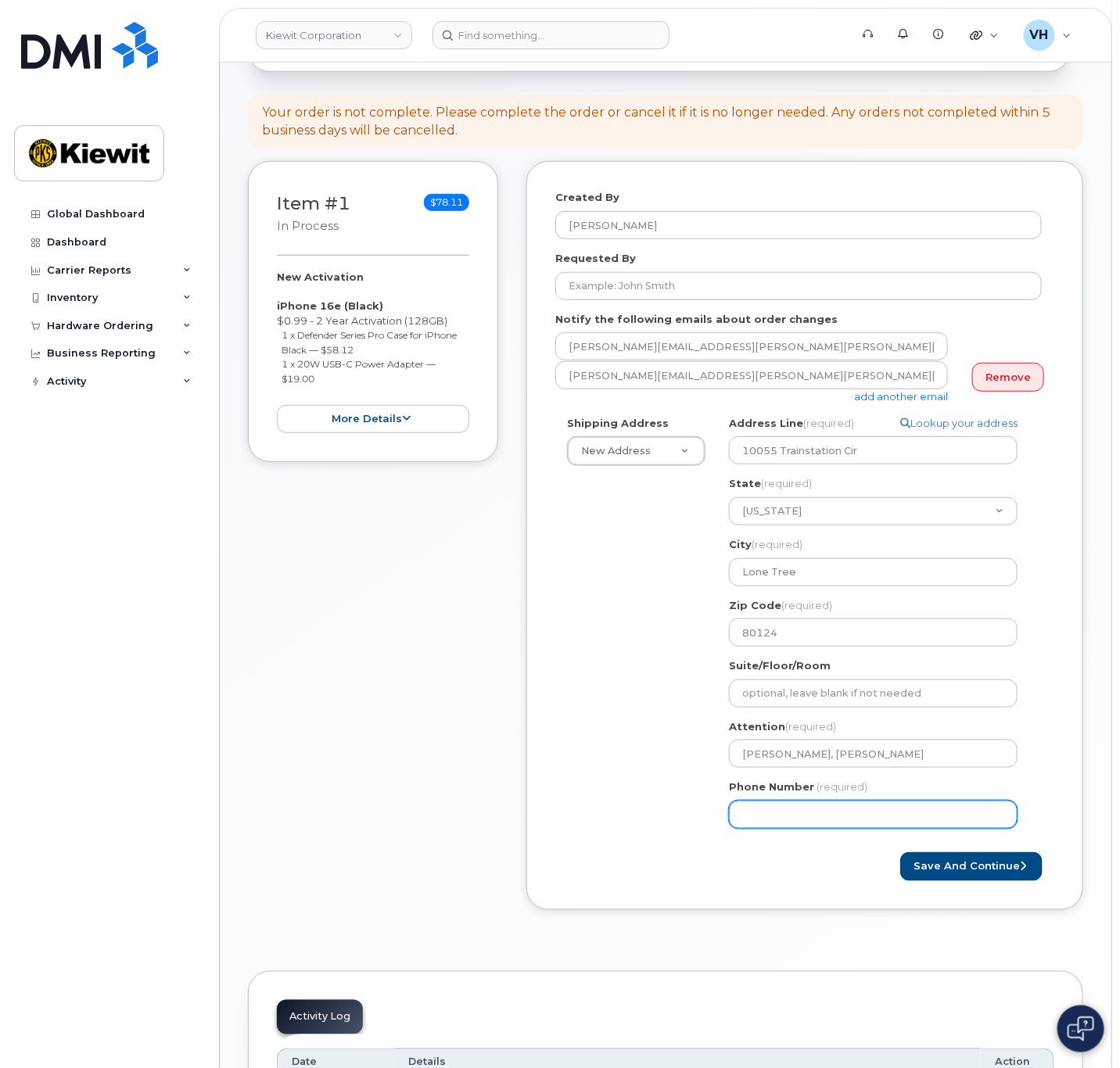
click at [889, 808] on input "Phone Number" at bounding box center [872, 815] width 288 height 28
type input "8777727707"
select select
drag, startPoint x: 927, startPoint y: 854, endPoint x: 931, endPoint y: 863, distance: 9.8
click at [927, 855] on button "Save and Continue" at bounding box center [971, 867] width 142 height 29
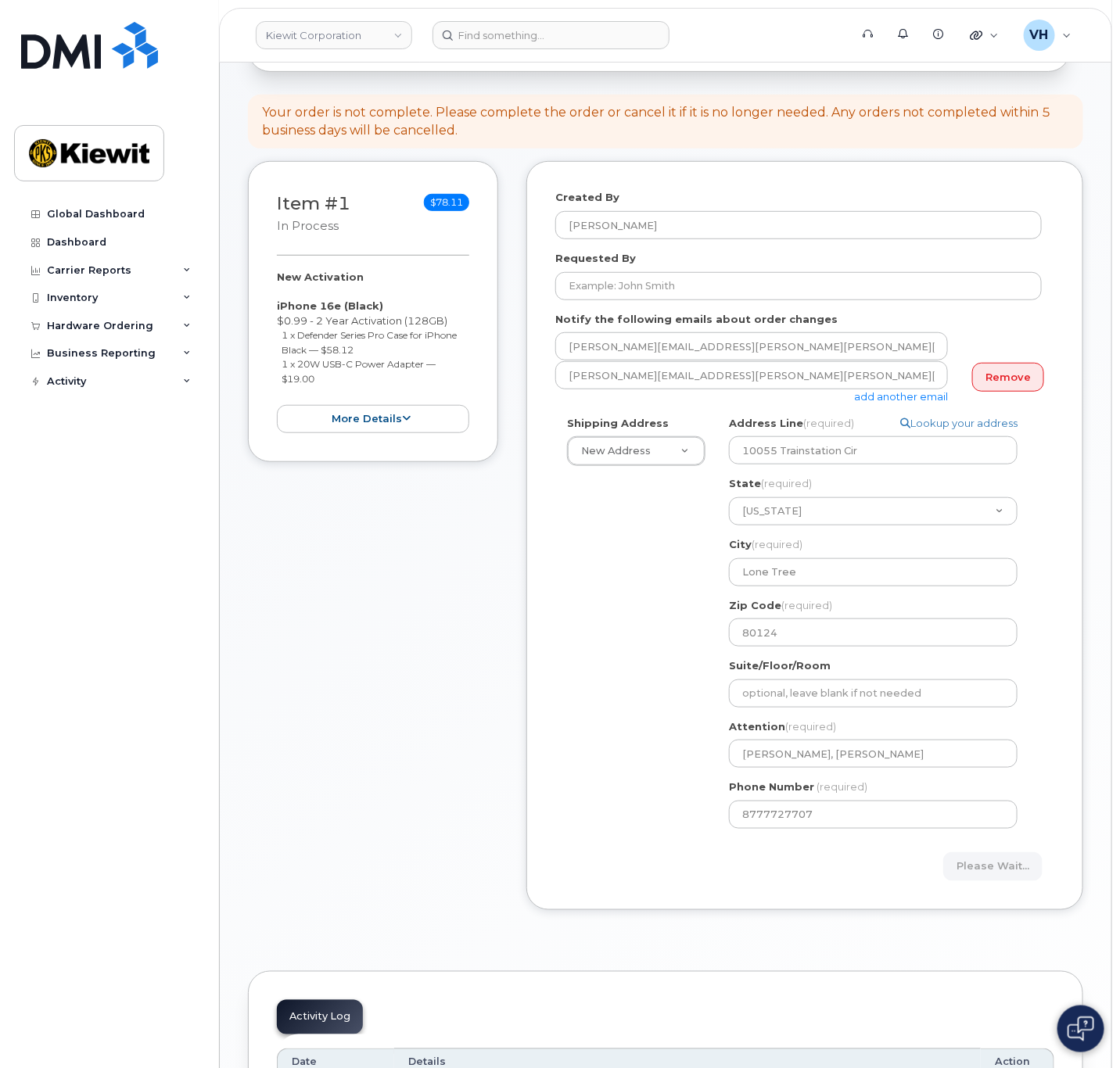
click at [931, 863] on div "Please wait..." at bounding box center [930, 867] width 250 height 29
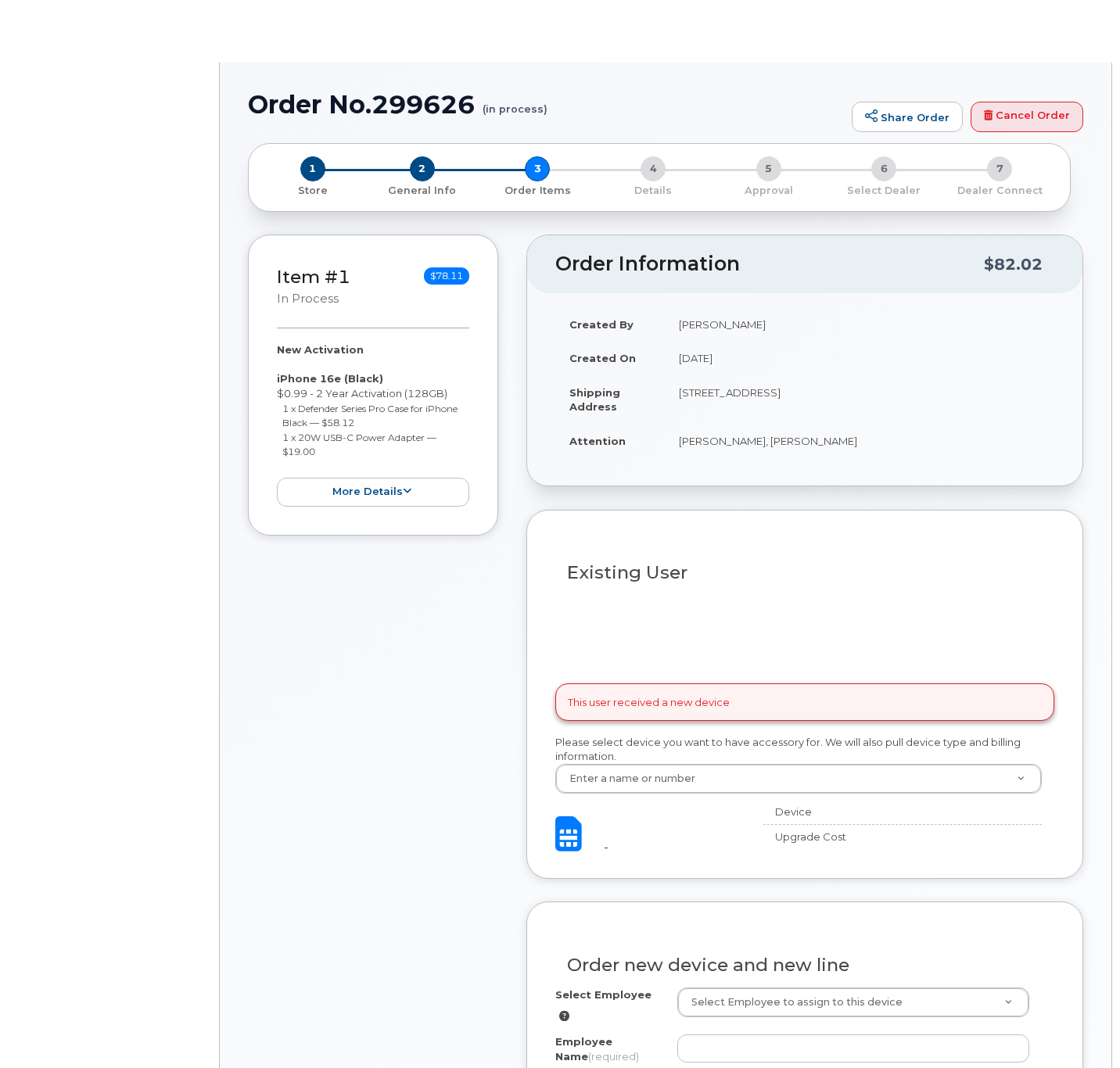
select select
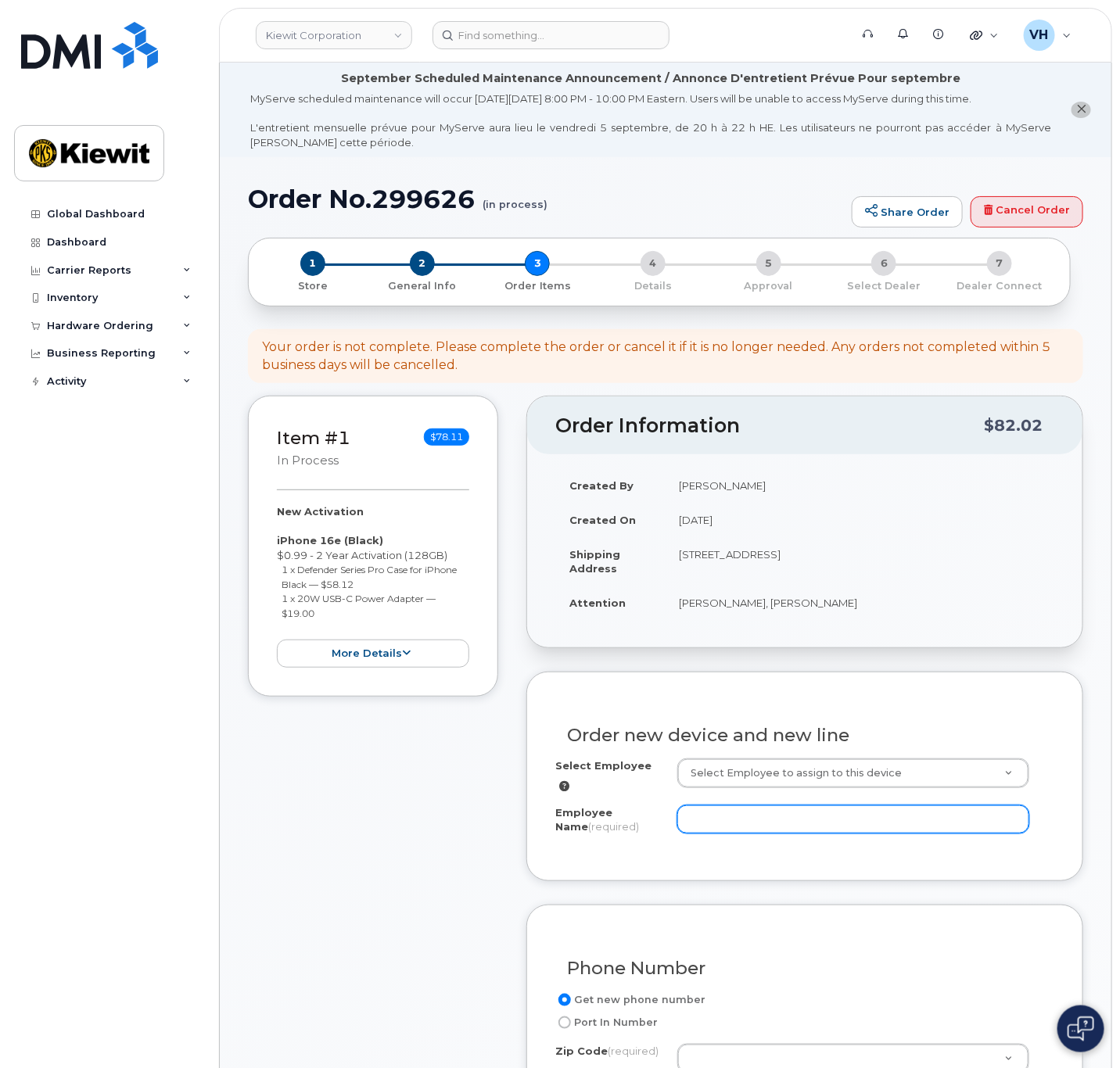
click at [746, 813] on input "Employee Name (required)" at bounding box center [853, 819] width 353 height 28
click at [795, 832] on div "Select Employee Select Employee to assign to this device Employee Name (require…" at bounding box center [804, 806] width 498 height 93
click at [790, 815] on input "Employee Name (required)" at bounding box center [853, 819] width 353 height 28
drag, startPoint x: 868, startPoint y: 806, endPoint x: 868, endPoint y: 793, distance: 13.0
click at [868, 807] on input "Employee Name (required)" at bounding box center [853, 819] width 353 height 28
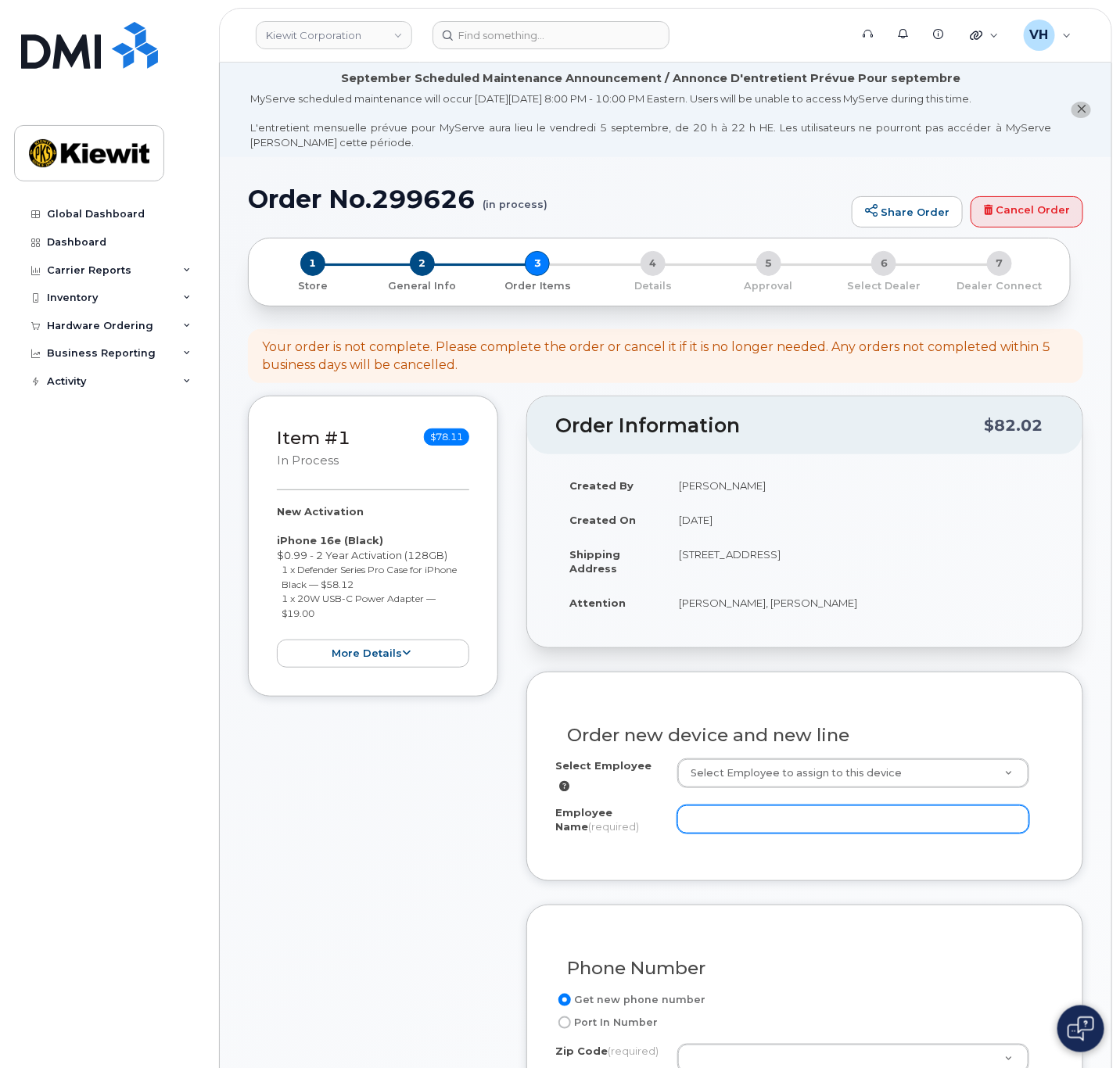
paste input "Antonio.Graham"
click at [736, 813] on input "Antonio.Graham" at bounding box center [853, 819] width 353 height 28
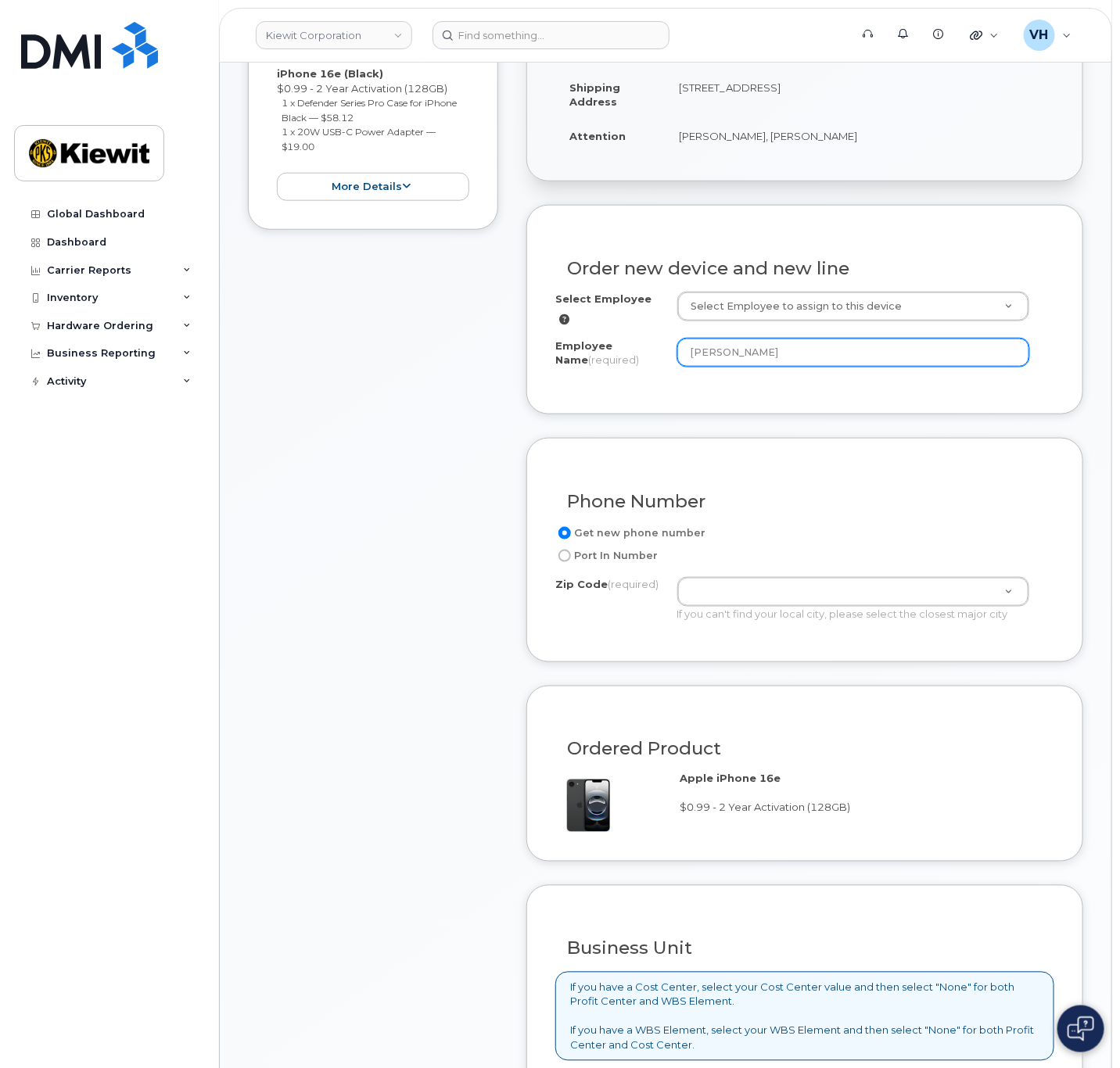
scroll to position [469, 0]
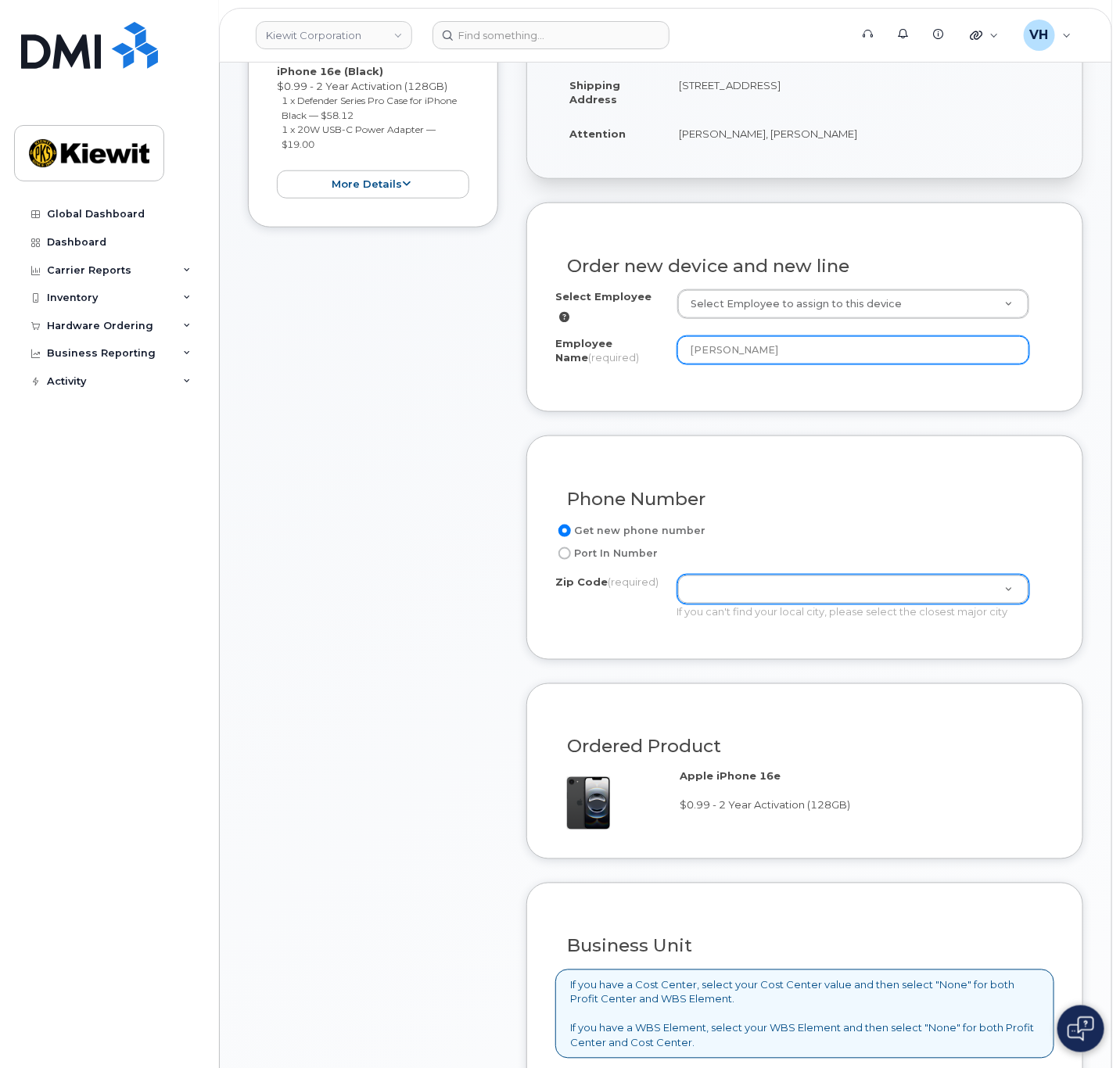
type input "[PERSON_NAME]"
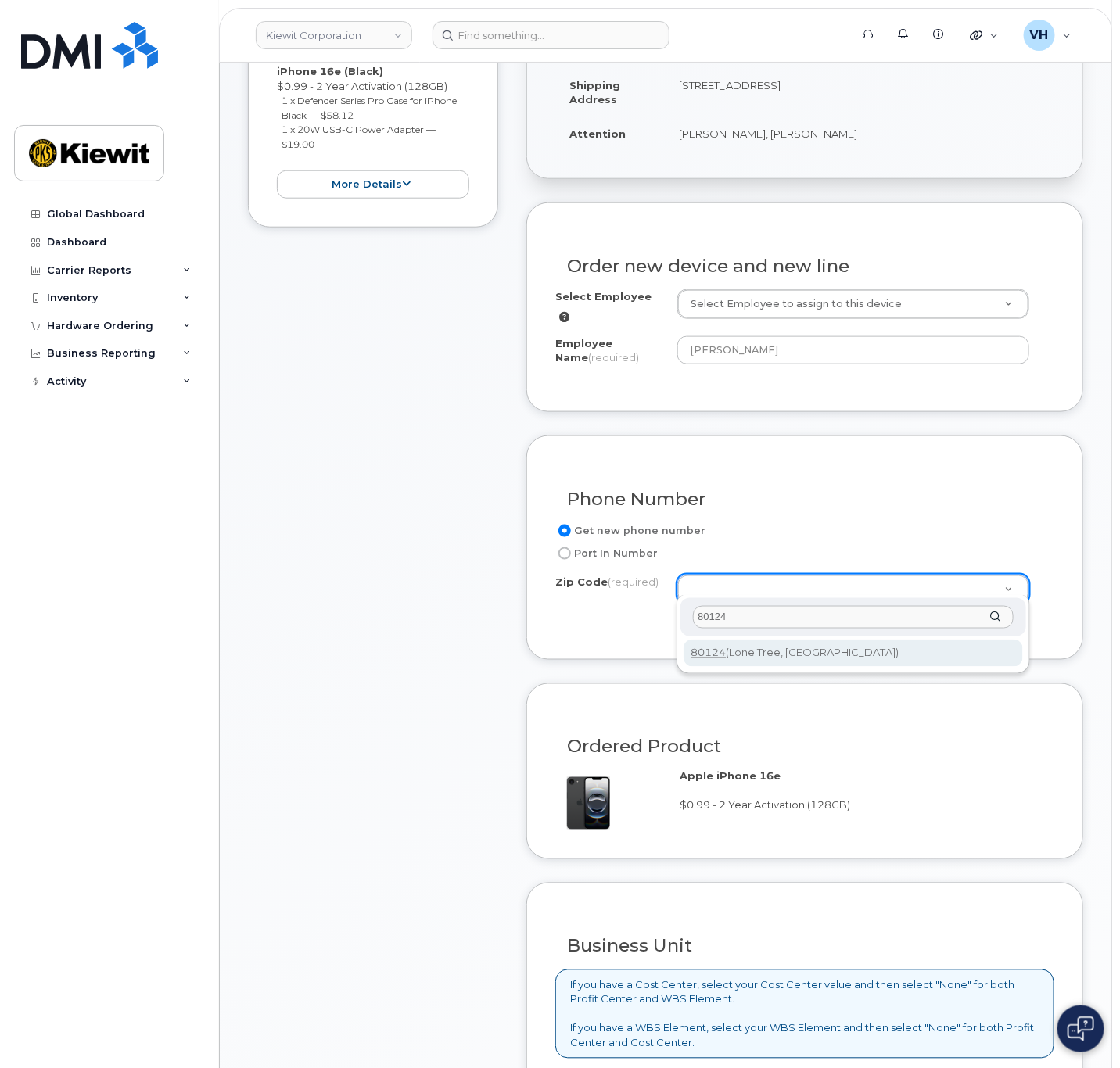
type input "80124"
type input "80124 (Lone Tree, CO)"
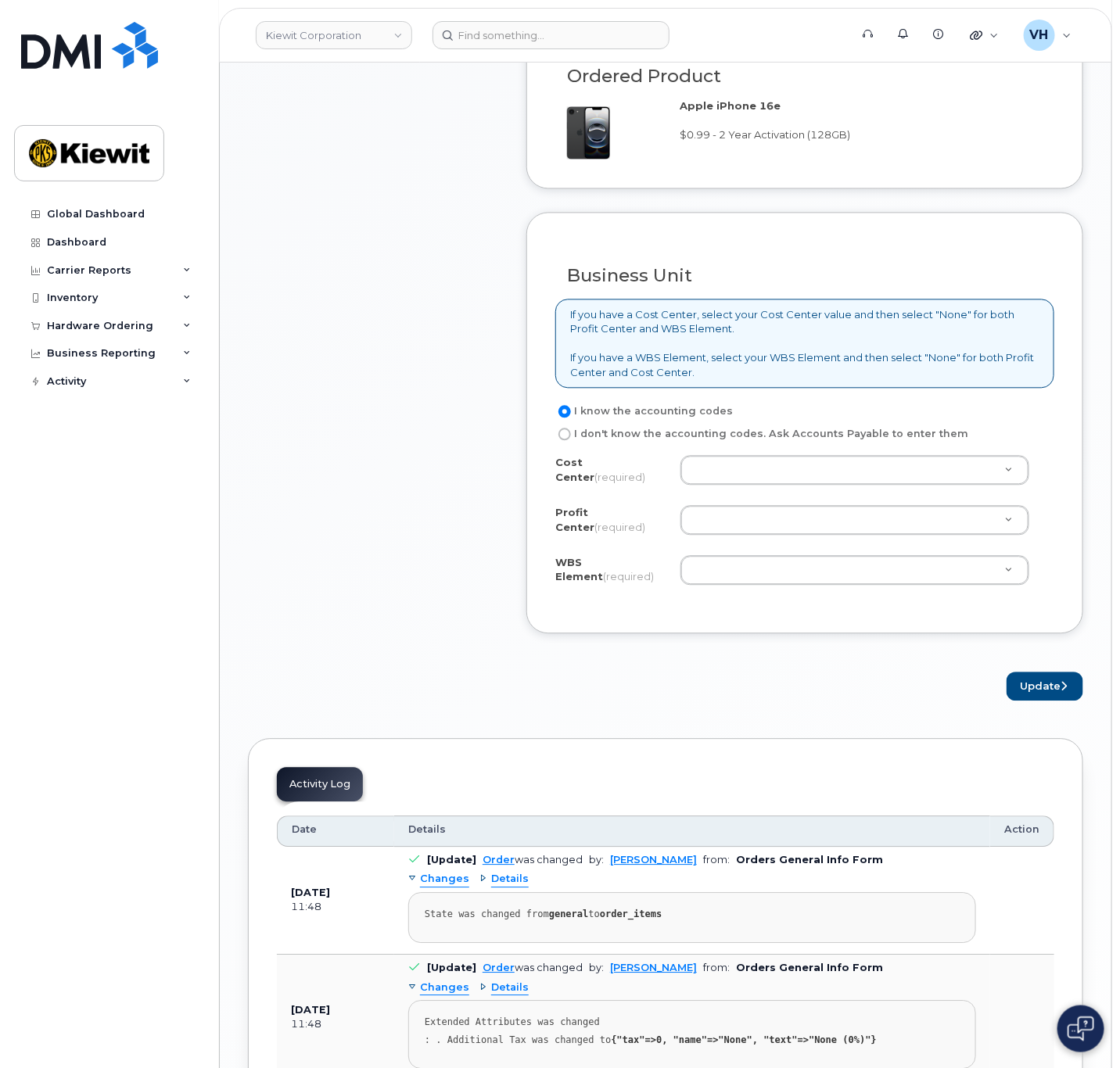
scroll to position [1173, 0]
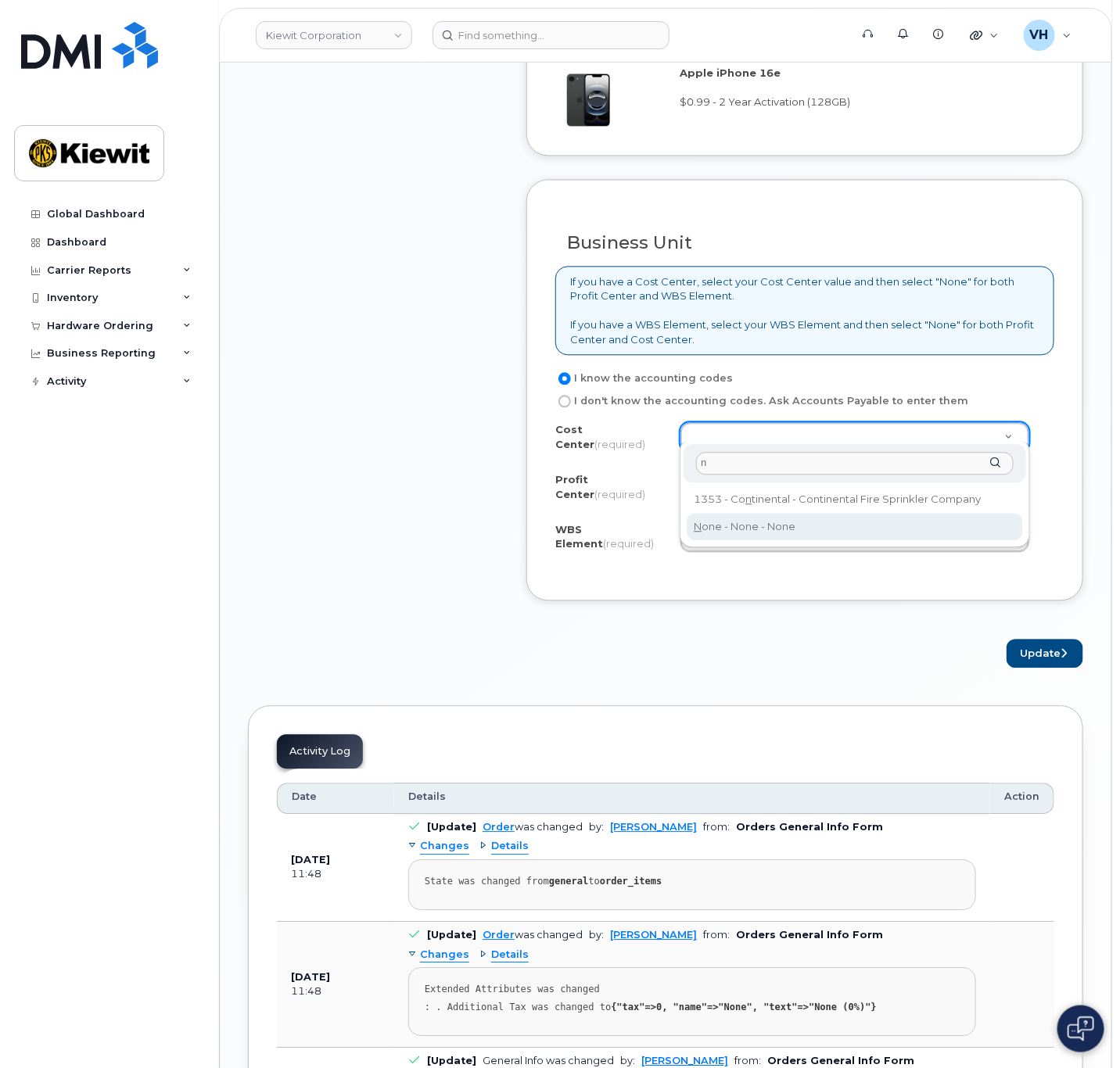
type input "n"
type input "None"
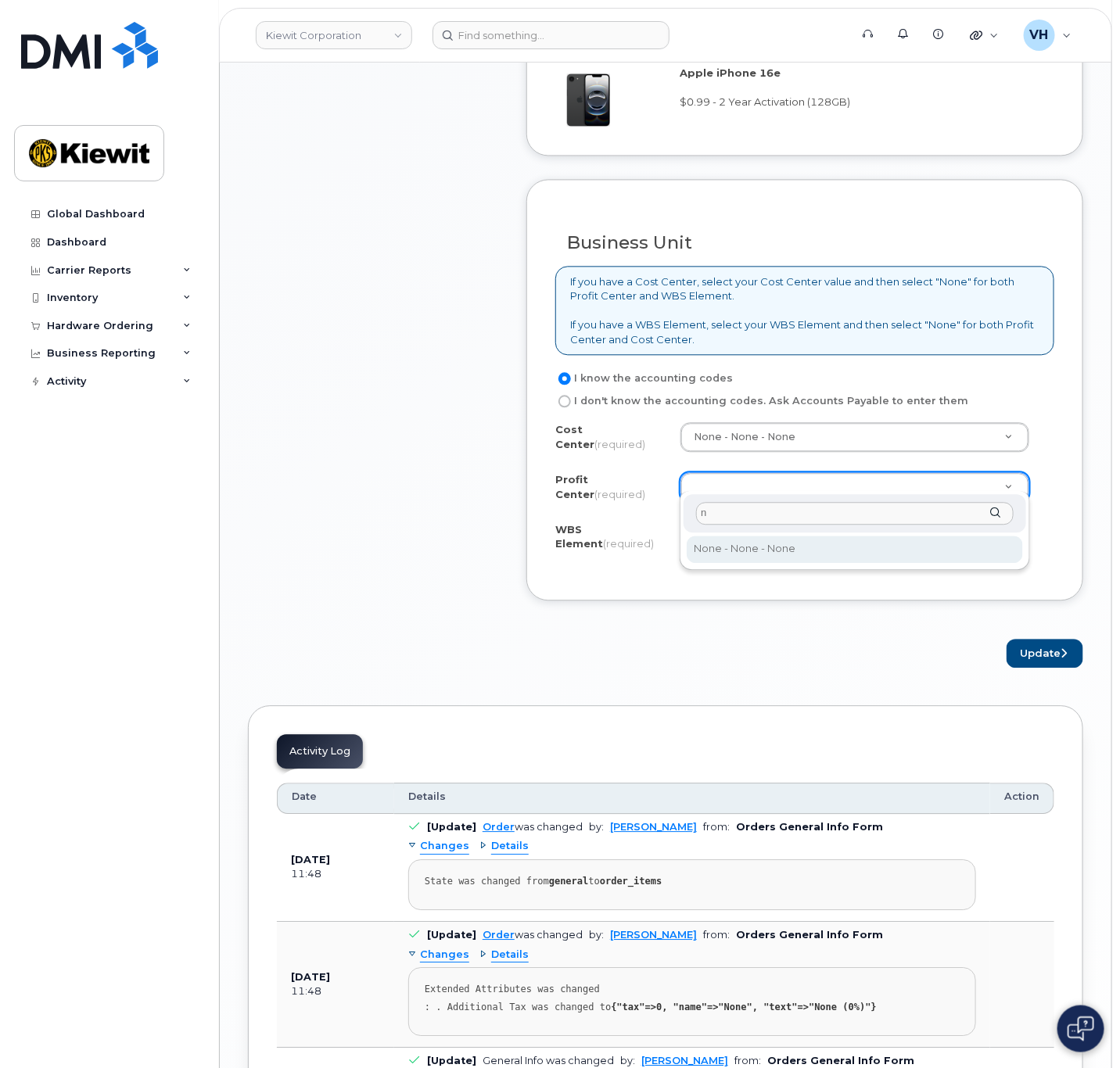
type input "n"
select select "None"
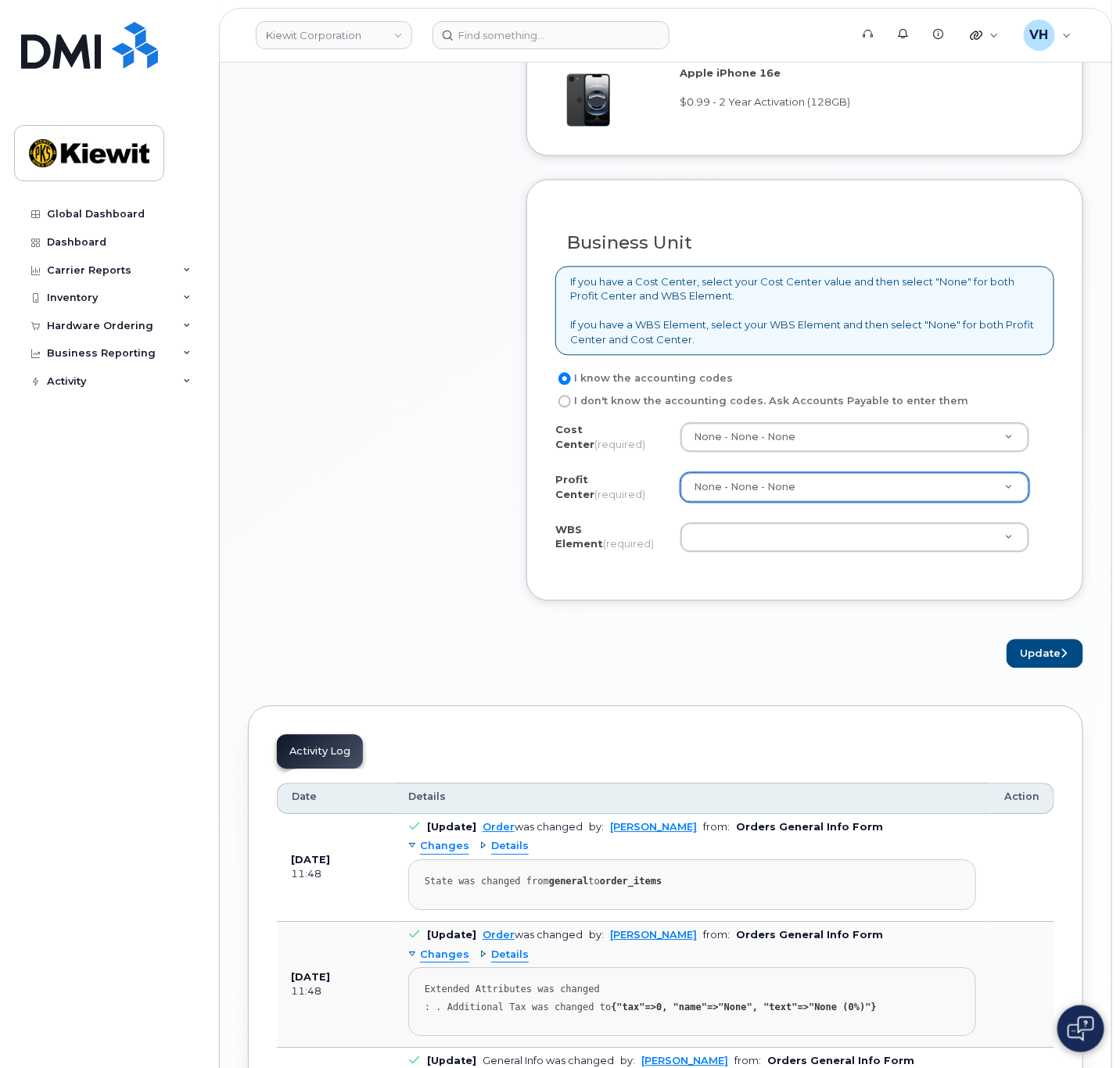
click at [735, 542] on div "WBS Element (required) Unknown" at bounding box center [804, 540] width 498 height 35
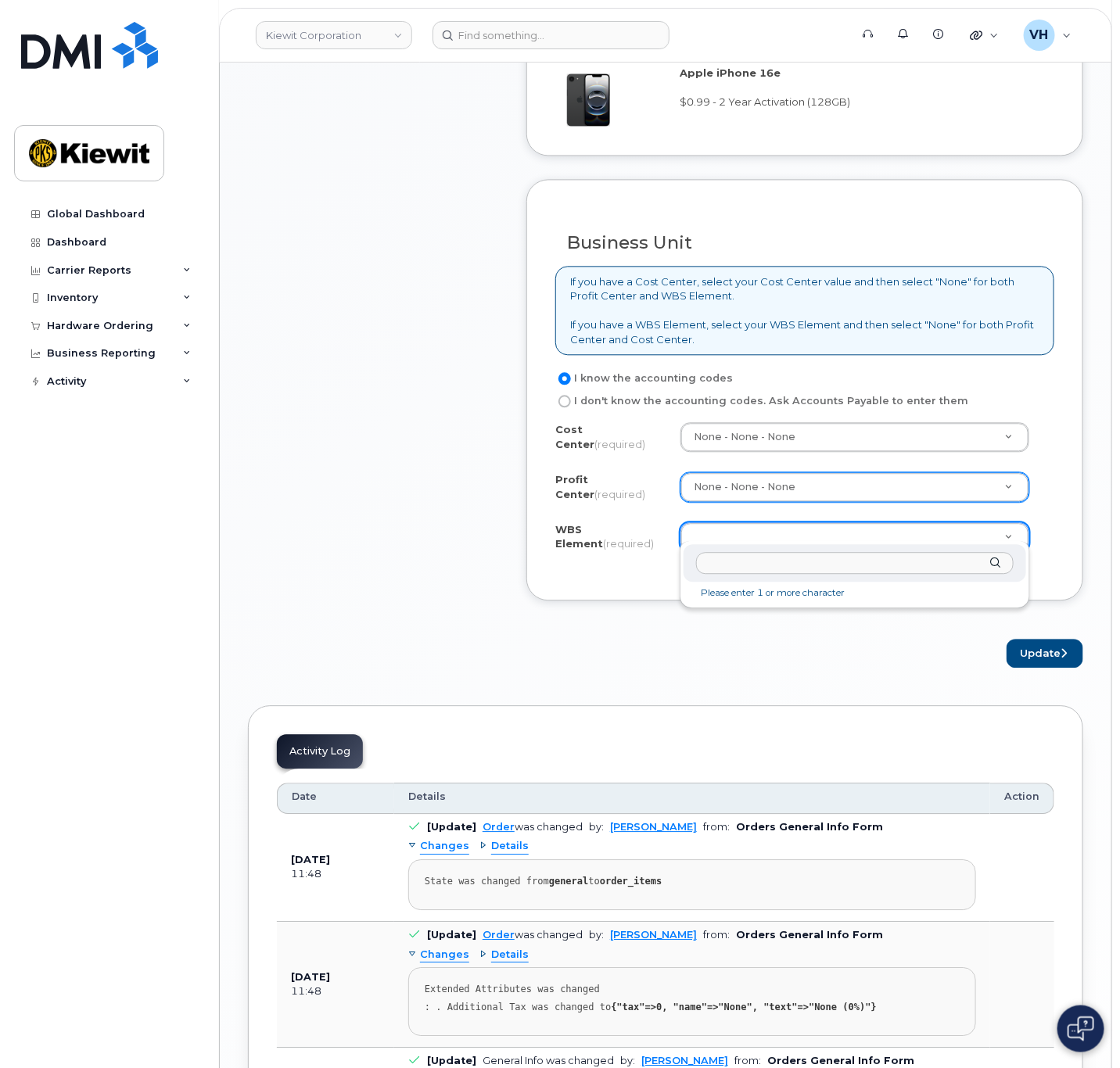
click at [777, 561] on input "text" at bounding box center [854, 563] width 317 height 22
paste input "110181.3465"
type input "110181.3465"
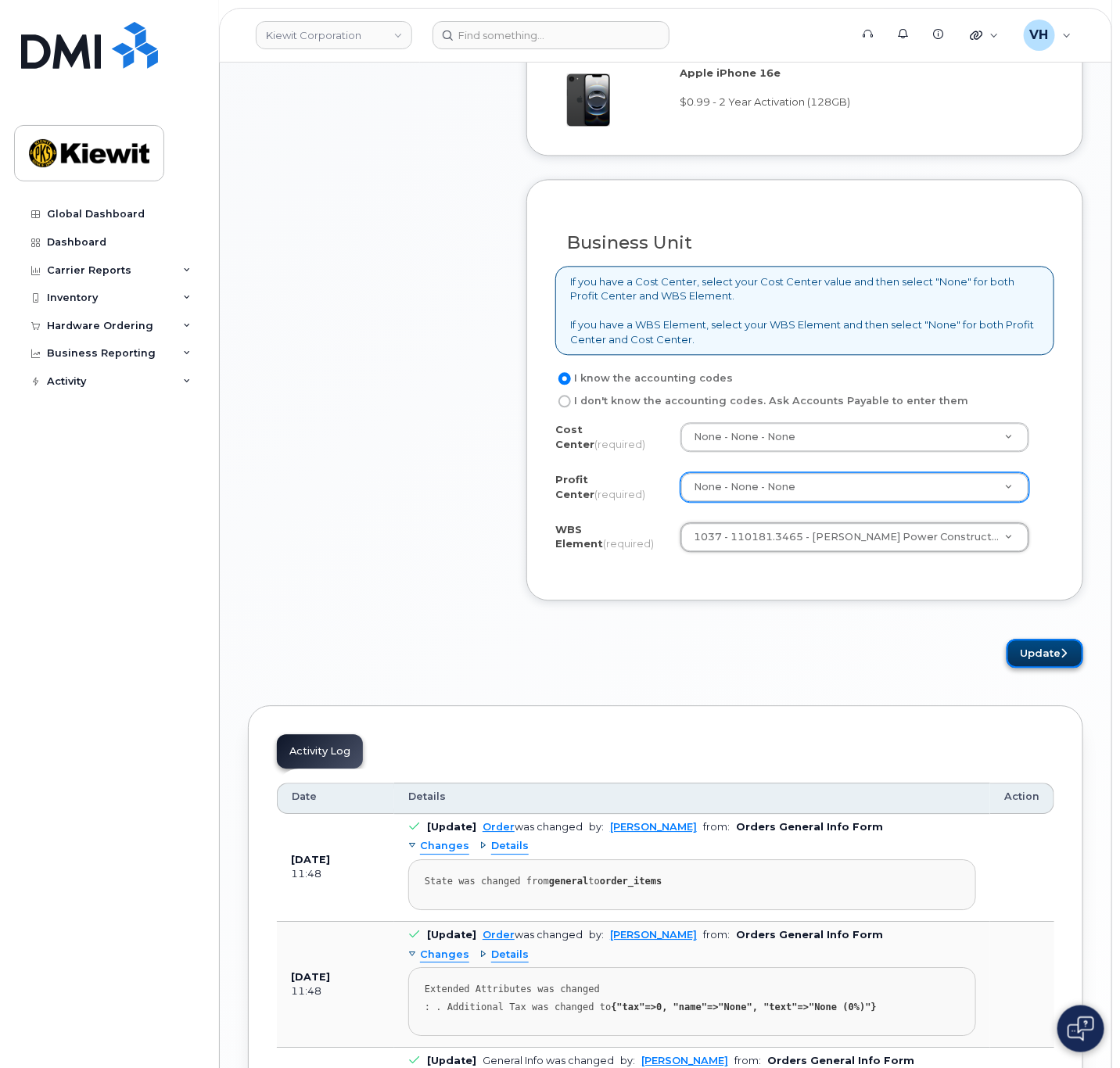
click at [1040, 644] on button "Update" at bounding box center [1045, 653] width 76 height 29
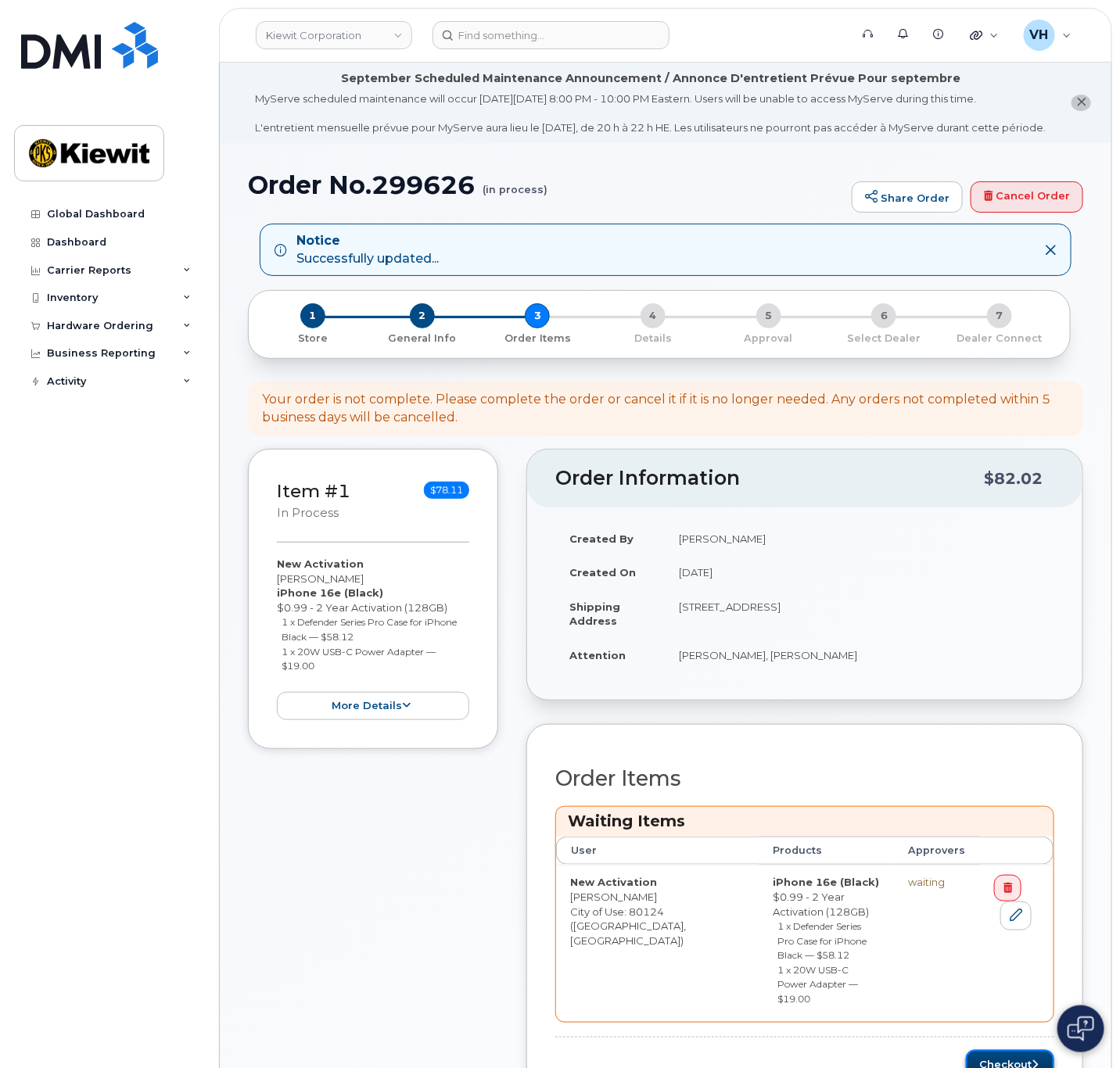
click at [1000, 1050] on button "Checkout" at bounding box center [1010, 1064] width 88 height 29
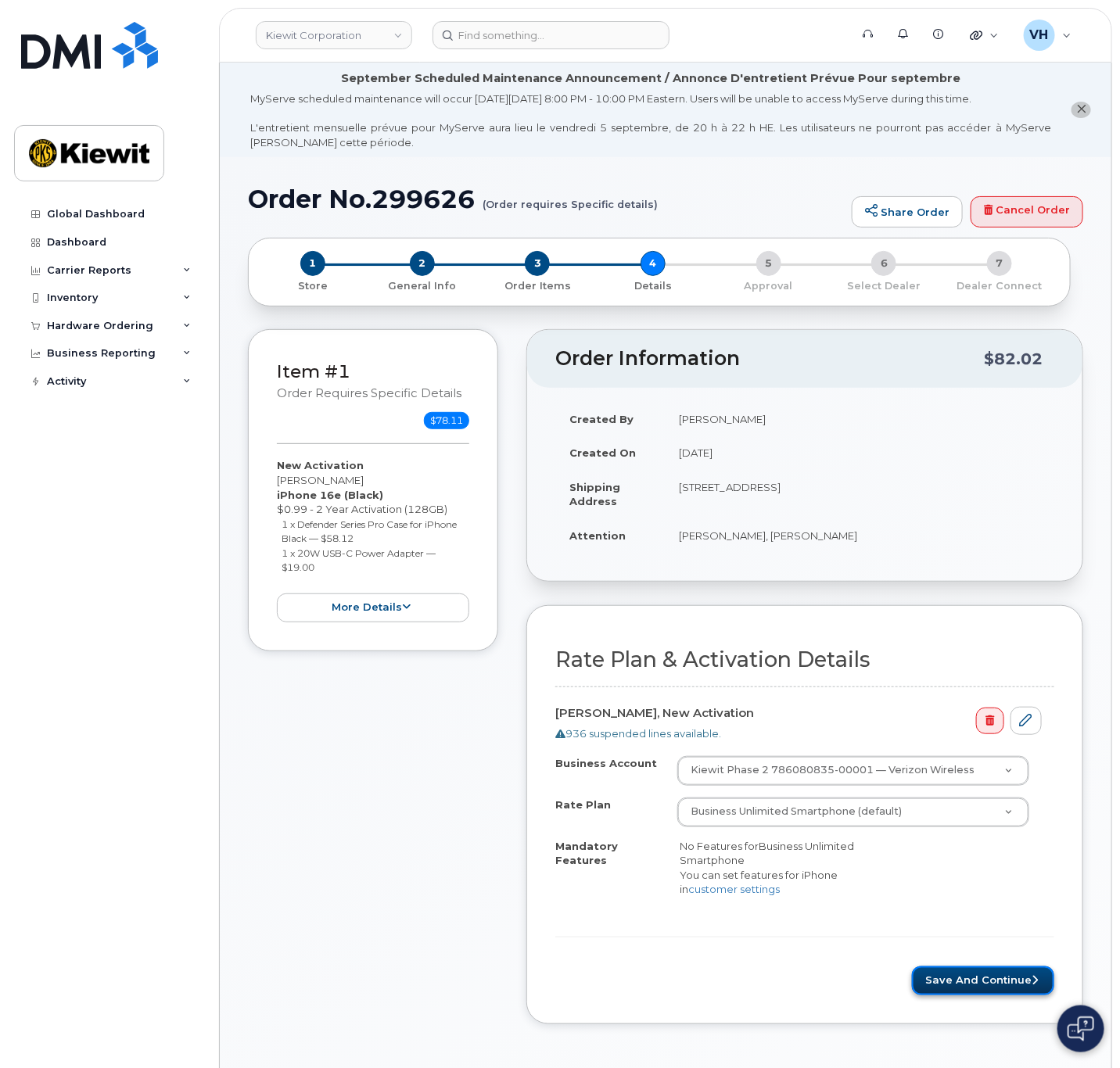
click at [1011, 976] on button "Save and Continue" at bounding box center [983, 981] width 142 height 29
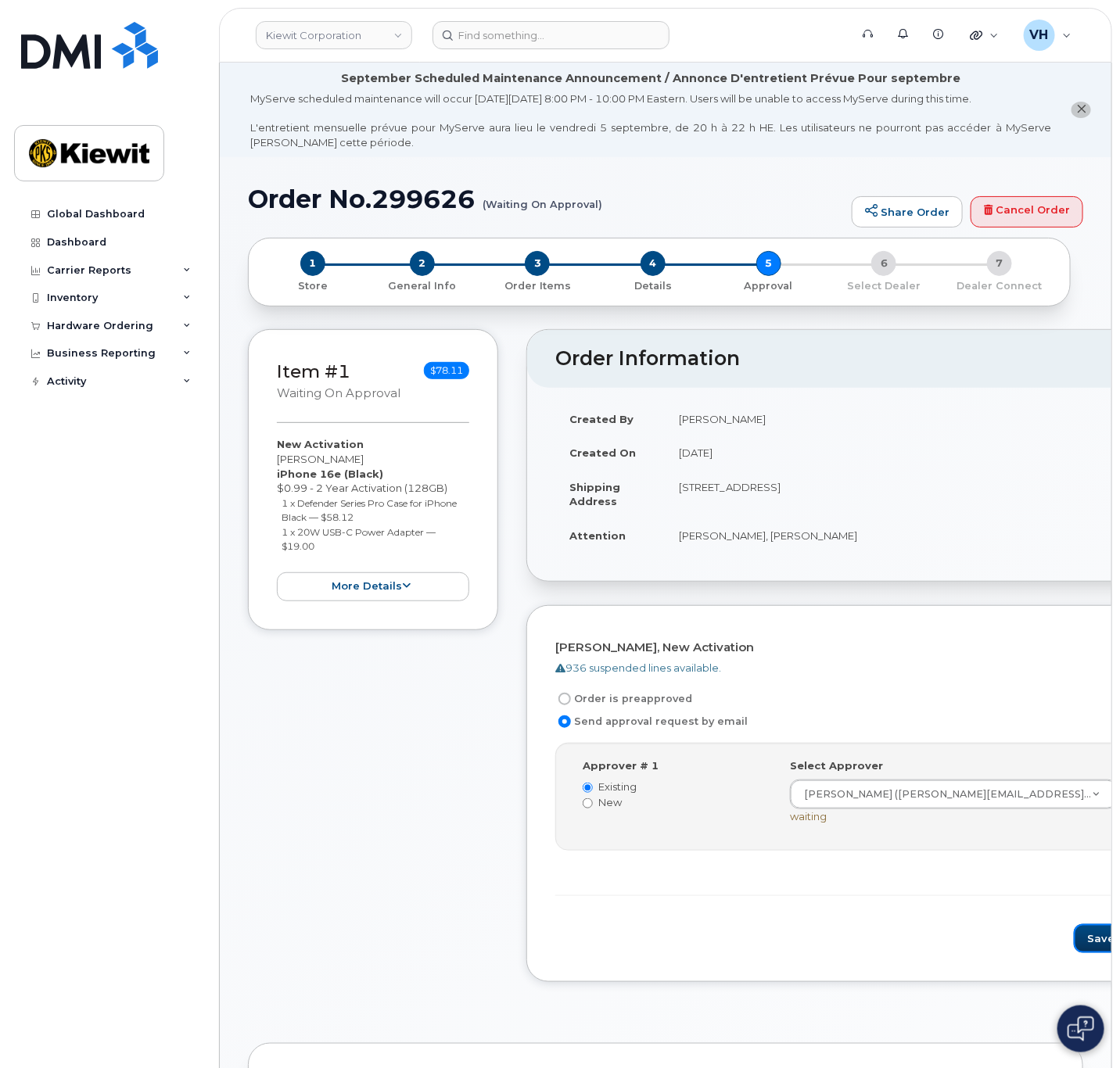
drag, startPoint x: 974, startPoint y: 935, endPoint x: 868, endPoint y: 885, distance: 117.2
click at [1073, 935] on button "Save and Continue" at bounding box center [1140, 939] width 133 height 29
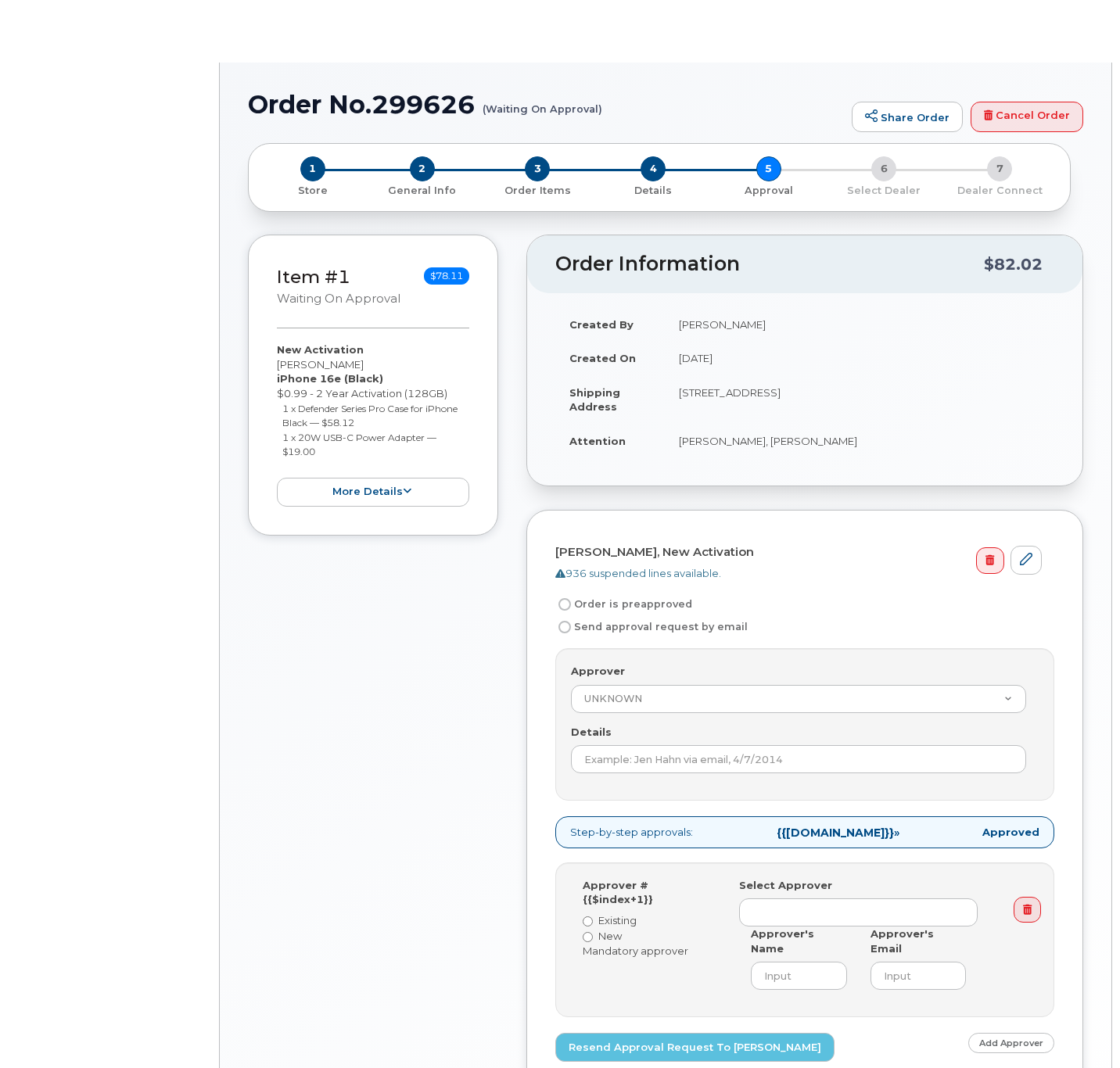
radio input "true"
